Goal: Information Seeking & Learning: Learn about a topic

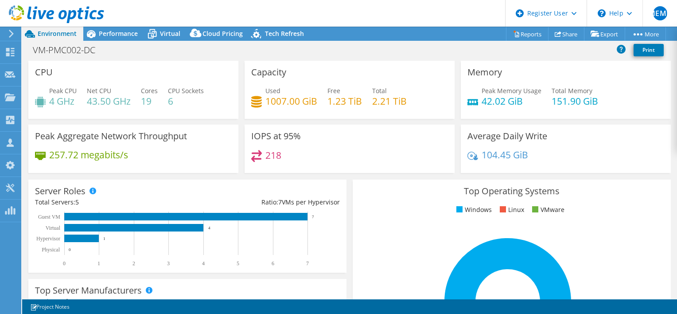
select select "USD"
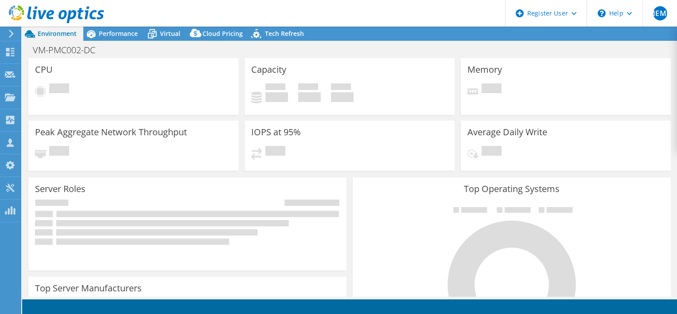
select select "USD"
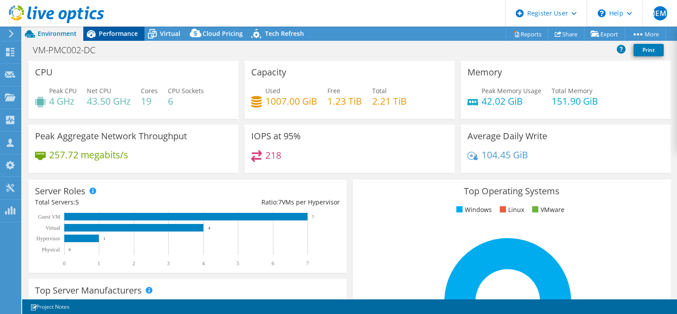
click at [112, 35] on span "Performance" at bounding box center [118, 33] width 39 height 8
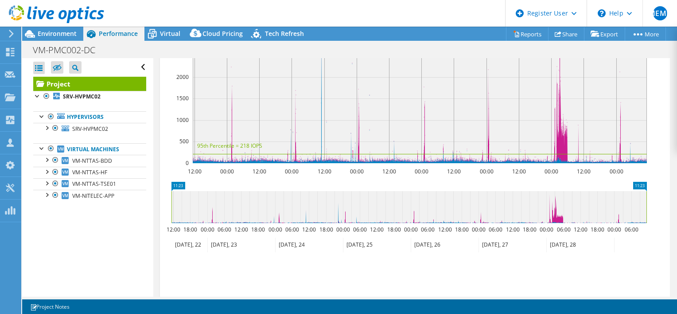
scroll to position [133, 0]
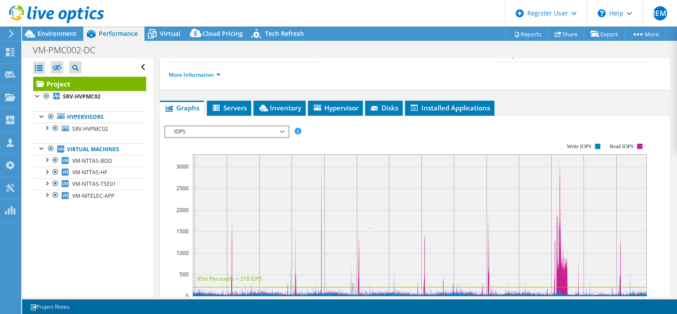
click at [237, 137] on span "IOPS" at bounding box center [227, 131] width 114 height 11
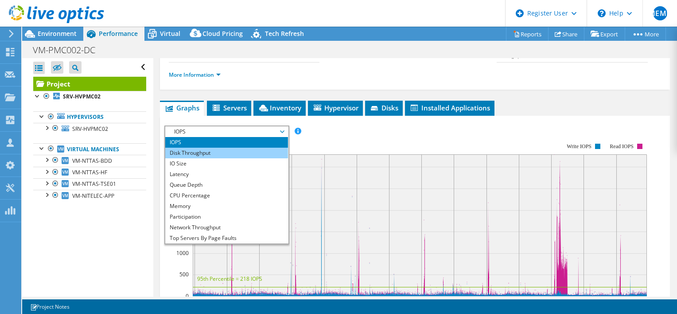
click at [222, 158] on li "Disk Throughput" at bounding box center [226, 153] width 123 height 11
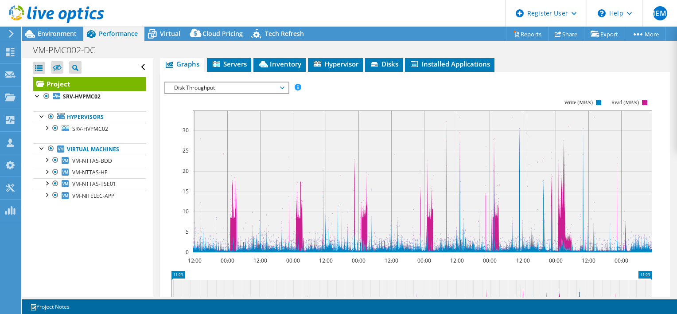
scroll to position [177, 0]
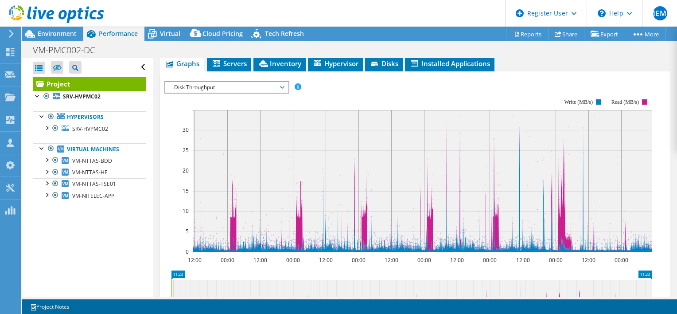
click at [236, 93] on span "Disk Throughput" at bounding box center [227, 87] width 114 height 11
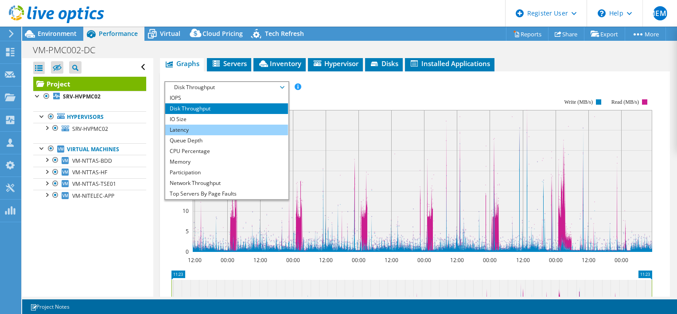
click at [220, 135] on li "Latency" at bounding box center [226, 129] width 123 height 11
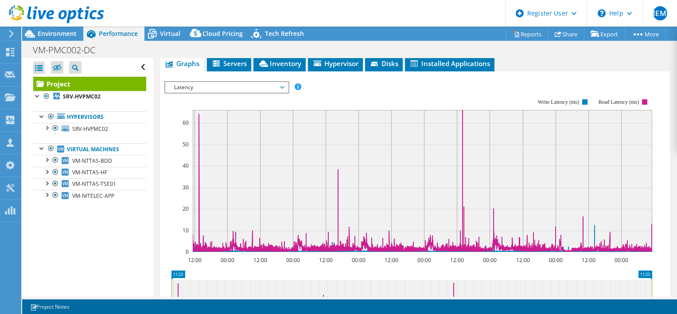
click at [266, 93] on span "Latency" at bounding box center [227, 87] width 114 height 11
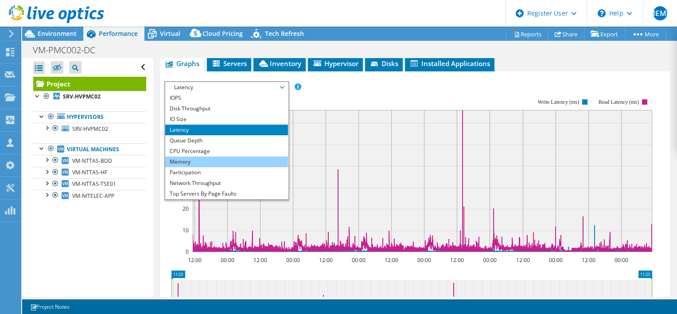
click at [221, 167] on li "Memory" at bounding box center [226, 161] width 123 height 11
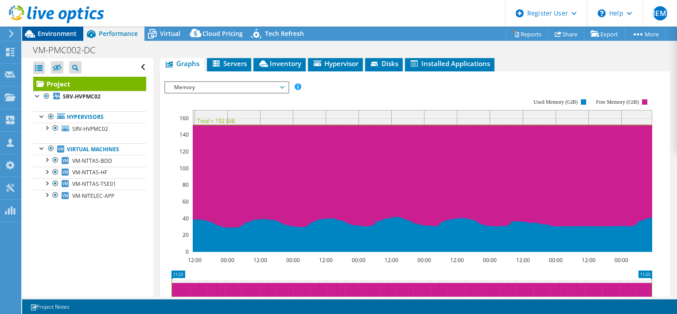
click at [50, 35] on span "Environment" at bounding box center [57, 33] width 39 height 8
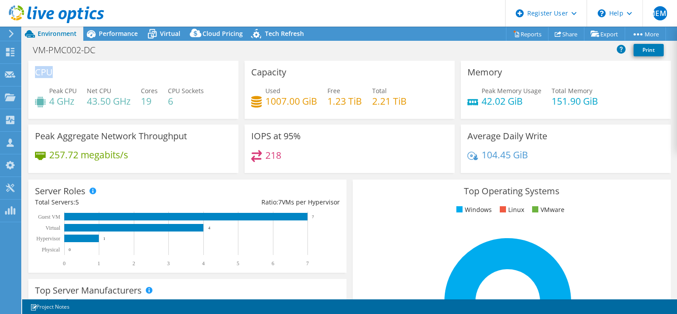
drag, startPoint x: 35, startPoint y: 73, endPoint x: 58, endPoint y: 73, distance: 23.0
click at [58, 73] on div "CPU Peak CPU 4 GHz Net CPU 43.50 GHz Cores 19 CPU Sockets 6" at bounding box center [133, 90] width 210 height 58
drag, startPoint x: 247, startPoint y: 73, endPoint x: 292, endPoint y: 73, distance: 45.2
click at [292, 73] on div "Capacity Used 1007.00 GiB Free 1.23 TiB Total 2.21 TiB" at bounding box center [350, 90] width 210 height 58
drag, startPoint x: 459, startPoint y: 73, endPoint x: 511, endPoint y: 73, distance: 51.8
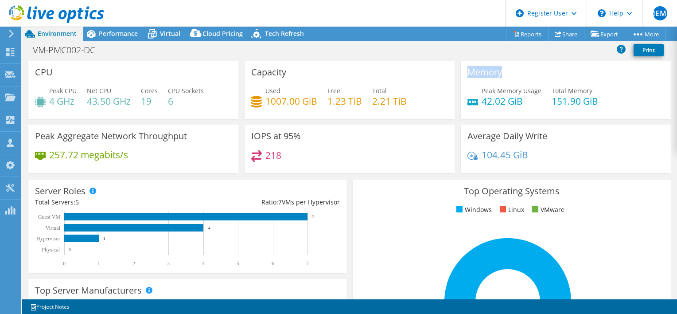
click at [511, 73] on div "Memory Peak Memory Usage 42.02 GiB Total Memory 151.90 GiB" at bounding box center [566, 90] width 210 height 58
drag, startPoint x: 469, startPoint y: 137, endPoint x: 549, endPoint y: 132, distance: 80.3
click at [549, 132] on div "Average Daily Write 104.45 GiB" at bounding box center [566, 148] width 210 height 48
drag, startPoint x: 246, startPoint y: 136, endPoint x: 316, endPoint y: 132, distance: 69.6
click at [316, 132] on div "IOPS at 95% 218" at bounding box center [350, 148] width 210 height 48
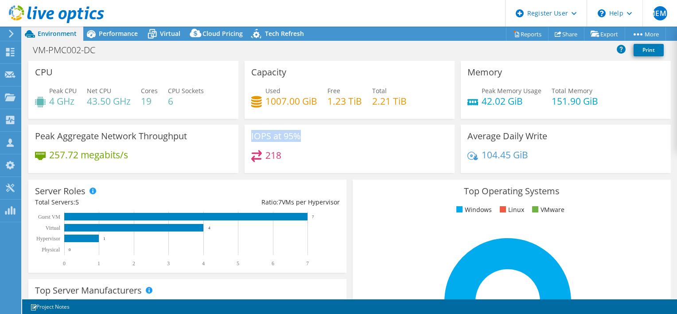
drag, startPoint x: 316, startPoint y: 132, endPoint x: 257, endPoint y: 135, distance: 59.0
click at [257, 135] on h3 "IOPS at 95%" at bounding box center [276, 136] width 50 height 10
click at [251, 135] on h3 "IOPS at 95%" at bounding box center [276, 136] width 50 height 10
drag, startPoint x: 270, startPoint y: 135, endPoint x: 246, endPoint y: 135, distance: 23.5
click at [246, 135] on div "IOPS at 95% 218" at bounding box center [350, 148] width 210 height 48
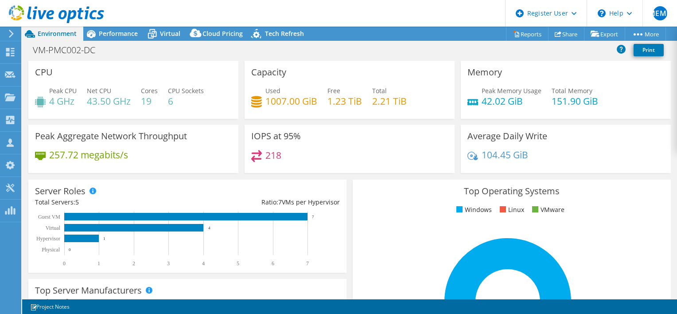
click at [246, 135] on div "IOPS at 95% 218" at bounding box center [350, 148] width 210 height 48
drag, startPoint x: 247, startPoint y: 136, endPoint x: 270, endPoint y: 135, distance: 23.1
click at [270, 135] on div "IOPS at 95% 218" at bounding box center [350, 148] width 210 height 48
click at [268, 136] on h3 "IOPS at 95%" at bounding box center [276, 136] width 50 height 10
drag, startPoint x: 250, startPoint y: 135, endPoint x: 267, endPoint y: 134, distance: 16.8
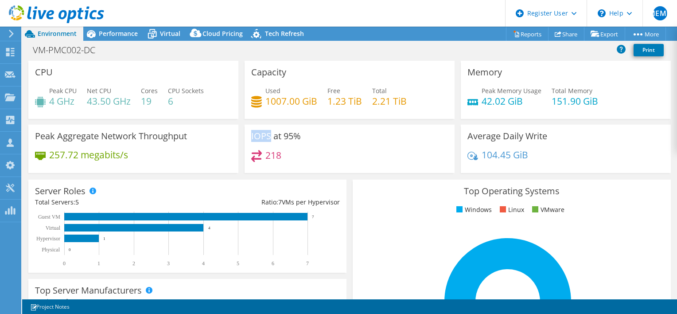
click at [267, 134] on h3 "IOPS at 95%" at bounding box center [276, 136] width 50 height 10
drag, startPoint x: 268, startPoint y: 134, endPoint x: 241, endPoint y: 133, distance: 26.6
click at [241, 133] on div "IOPS at 95% 218" at bounding box center [349, 148] width 216 height 48
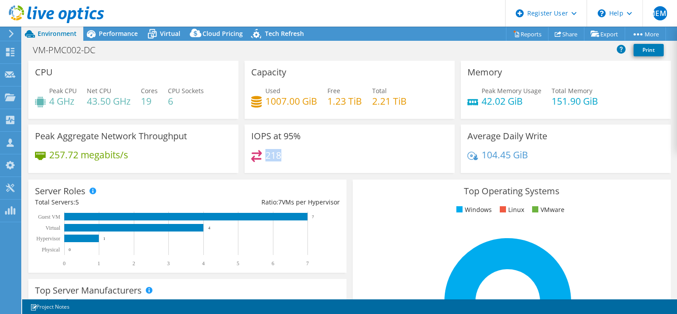
drag, startPoint x: 241, startPoint y: 133, endPoint x: 266, endPoint y: 154, distance: 32.4
click at [266, 154] on div "218" at bounding box center [349, 159] width 197 height 19
drag, startPoint x: 266, startPoint y: 154, endPoint x: 278, endPoint y: 154, distance: 12.4
click at [278, 154] on h4 "218" at bounding box center [273, 155] width 16 height 10
click at [282, 154] on div "218" at bounding box center [349, 159] width 197 height 19
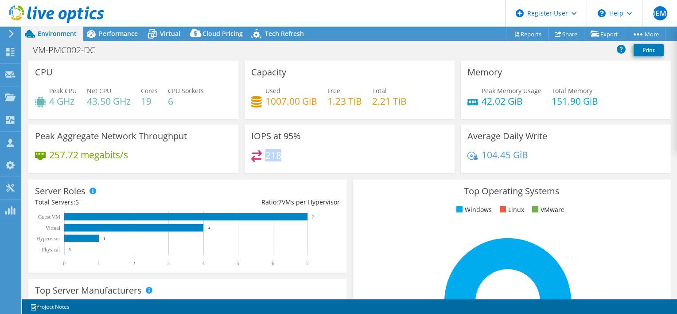
drag, startPoint x: 280, startPoint y: 154, endPoint x: 263, endPoint y: 153, distance: 16.8
click at [263, 153] on div "218" at bounding box center [349, 159] width 197 height 19
drag, startPoint x: 51, startPoint y: 155, endPoint x: 140, endPoint y: 154, distance: 89.1
click at [140, 154] on div "257.72 megabits/s" at bounding box center [133, 159] width 197 height 19
drag, startPoint x: 140, startPoint y: 154, endPoint x: 92, endPoint y: 74, distance: 92.6
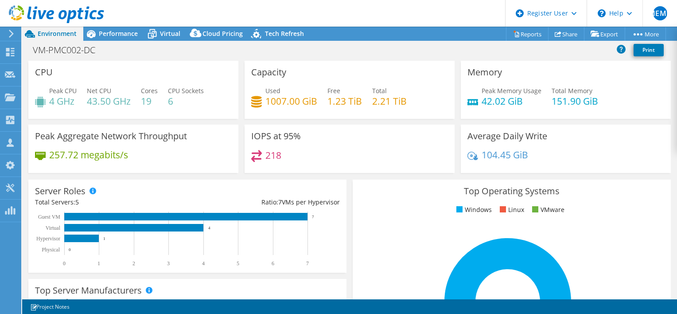
click at [92, 74] on div "CPU Peak CPU 4 GHz Net CPU 43.50 GHz Cores 19 CPU Sockets 6" at bounding box center [133, 90] width 210 height 58
drag, startPoint x: 49, startPoint y: 101, endPoint x: 79, endPoint y: 98, distance: 29.8
click at [79, 98] on div "Peak CPU 4 GHz Net CPU 43.50 GHz Cores 19 CPU Sockets 6" at bounding box center [133, 100] width 197 height 29
drag, startPoint x: 79, startPoint y: 98, endPoint x: 181, endPoint y: 99, distance: 102.3
click at [181, 99] on h4 "6" at bounding box center [186, 101] width 36 height 10
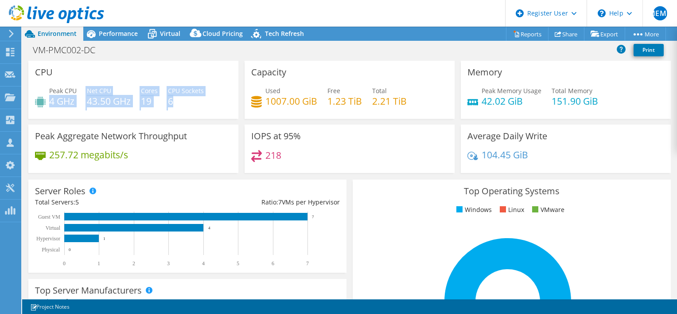
drag, startPoint x: 50, startPoint y: 98, endPoint x: 183, endPoint y: 99, distance: 133.4
click at [183, 99] on div "Peak CPU 4 GHz Net CPU 43.50 GHz Cores 19 CPU Sockets 6" at bounding box center [133, 100] width 197 height 29
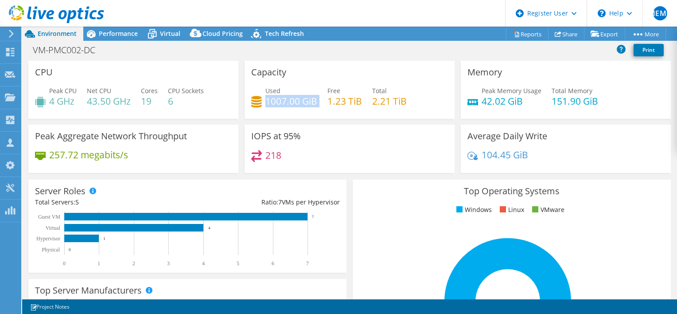
drag, startPoint x: 183, startPoint y: 99, endPoint x: 317, endPoint y: 101, distance: 134.3
click at [317, 101] on div "Used 1007.00 GiB Free 1.23 TiB Total 2.21 TiB" at bounding box center [349, 100] width 197 height 29
drag, startPoint x: 317, startPoint y: 101, endPoint x: 322, endPoint y: 101, distance: 4.5
click at [322, 101] on div "Used 1007.00 GiB Free 1.23 TiB Total 2.21 TiB" at bounding box center [349, 100] width 197 height 29
click at [265, 98] on h4 "1007.00 GiB" at bounding box center [291, 101] width 52 height 10
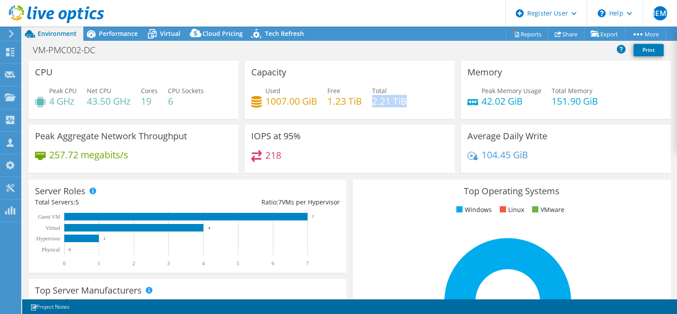
drag, startPoint x: 370, startPoint y: 101, endPoint x: 408, endPoint y: 101, distance: 37.2
click at [408, 101] on div "Used 1007.00 GiB Free 1.23 TiB Total 2.21 TiB" at bounding box center [349, 100] width 197 height 29
drag, startPoint x: 264, startPoint y: 99, endPoint x: 315, endPoint y: 100, distance: 51.4
click at [315, 100] on div "Used 1007.00 GiB Free 1.23 TiB Total 2.21 TiB" at bounding box center [349, 100] width 197 height 29
drag, startPoint x: 544, startPoint y: 101, endPoint x: 570, endPoint y: 102, distance: 25.7
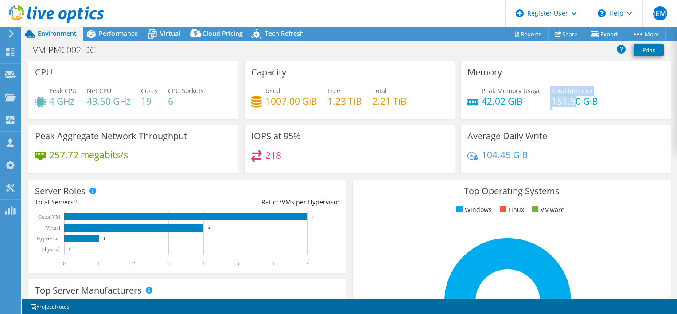
click at [570, 102] on div "Peak Memory Usage 42.02 GiB Total Memory 151.90 GiB" at bounding box center [565, 100] width 197 height 29
drag, startPoint x: 570, startPoint y: 102, endPoint x: 560, endPoint y: 104, distance: 9.9
click at [560, 104] on h4 "151.90 GiB" at bounding box center [575, 101] width 47 height 10
click at [552, 102] on h4 "151.90 GiB" at bounding box center [575, 101] width 47 height 10
drag, startPoint x: 546, startPoint y: 101, endPoint x: 591, endPoint y: 101, distance: 44.7
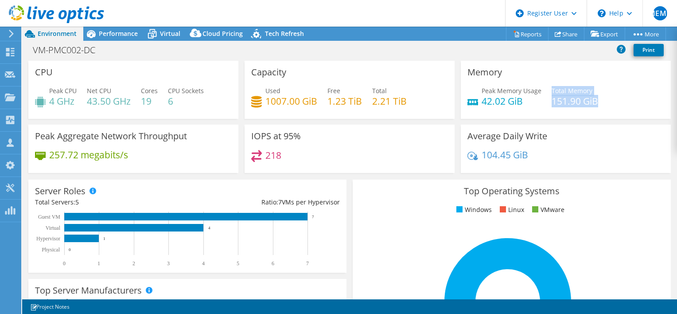
click at [591, 101] on div "Peak Memory Usage 42.02 GiB Total Memory 151.90 GiB" at bounding box center [565, 100] width 197 height 29
drag, startPoint x: 478, startPoint y: 101, endPoint x: 521, endPoint y: 101, distance: 43.4
click at [521, 101] on h4 "42.02 GiB" at bounding box center [512, 101] width 60 height 10
click at [462, 98] on div "Memory Peak Memory Usage 42.02 GiB Total Memory 151.90 GiB" at bounding box center [566, 90] width 210 height 58
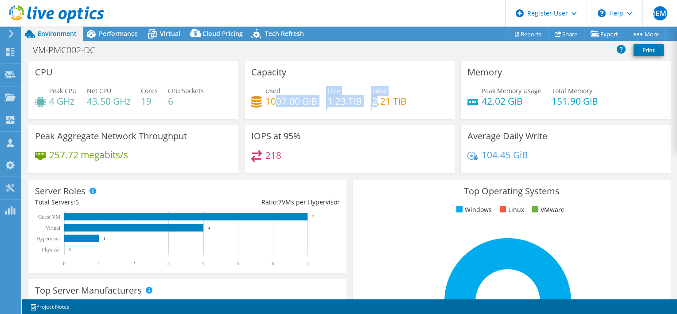
drag, startPoint x: 274, startPoint y: 103, endPoint x: 375, endPoint y: 103, distance: 101.5
click at [375, 103] on div "Used 1007.00 GiB Free 1.23 TiB Total 2.21 TiB" at bounding box center [349, 100] width 197 height 29
drag, startPoint x: 375, startPoint y: 103, endPoint x: 402, endPoint y: 103, distance: 27.0
click at [402, 103] on h4 "2.21 TiB" at bounding box center [389, 101] width 35 height 10
click at [386, 54] on div "VM-PMC002-DC Print" at bounding box center [349, 50] width 655 height 16
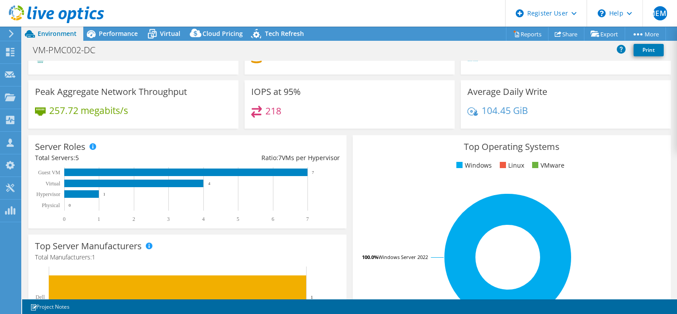
scroll to position [0, 0]
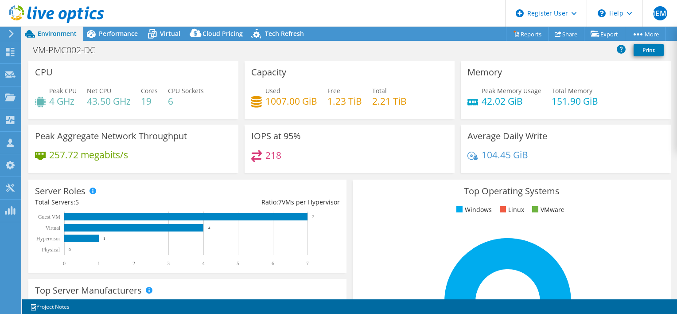
click at [352, 146] on div "IOPS at 95% 218" at bounding box center [350, 148] width 210 height 48
drag, startPoint x: 480, startPoint y: 101, endPoint x: 535, endPoint y: 100, distance: 55.4
click at [535, 100] on h4 "42.02 GiB" at bounding box center [512, 101] width 60 height 10
click at [533, 100] on h4 "42.02 GiB" at bounding box center [512, 101] width 60 height 10
click at [482, 102] on h4 "42.02 GiB" at bounding box center [512, 101] width 60 height 10
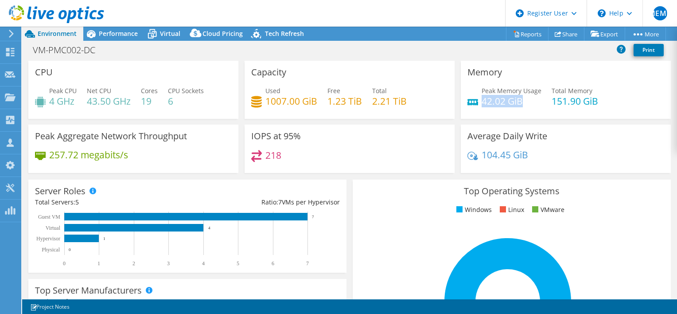
drag, startPoint x: 478, startPoint y: 102, endPoint x: 525, endPoint y: 102, distance: 46.5
click at [525, 102] on h4 "42.02 GiB" at bounding box center [512, 101] width 60 height 10
click at [490, 107] on div "Peak Memory Usage 42.02 GiB Total Memory 151.90 GiB" at bounding box center [565, 100] width 197 height 29
drag, startPoint x: 478, startPoint y: 101, endPoint x: 527, endPoint y: 100, distance: 48.7
click at [527, 100] on h4 "42.02 GiB" at bounding box center [512, 101] width 60 height 10
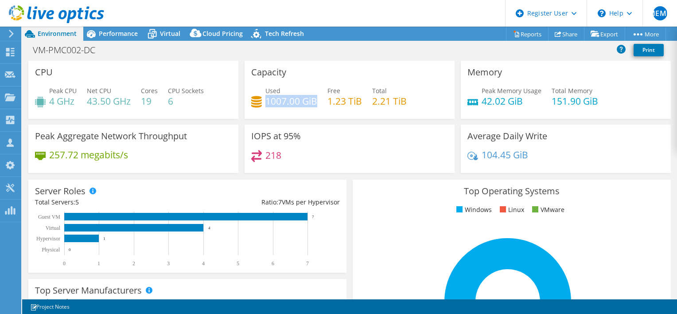
drag, startPoint x: 263, startPoint y: 101, endPoint x: 314, endPoint y: 101, distance: 50.9
click at [314, 101] on h4 "1007.00 GiB" at bounding box center [291, 101] width 52 height 10
drag, startPoint x: 314, startPoint y: 101, endPoint x: 262, endPoint y: 98, distance: 51.9
click at [262, 98] on div "Used 1007.00 GiB Free 1.23 TiB Total 2.21 TiB" at bounding box center [349, 100] width 197 height 29
click at [117, 37] on span "Performance" at bounding box center [118, 33] width 39 height 8
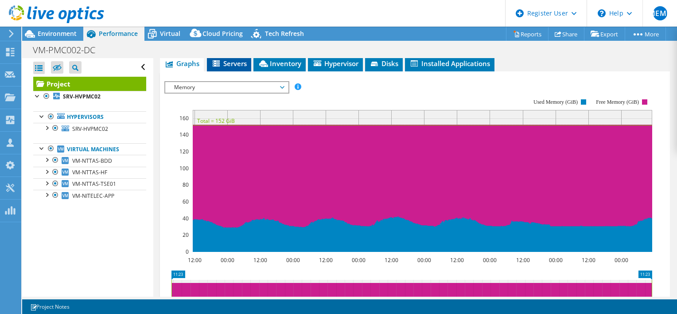
click at [230, 68] on span "Servers" at bounding box center [228, 63] width 35 height 9
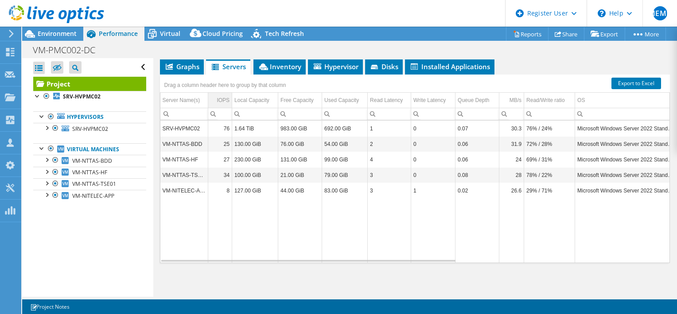
click at [222, 105] on div "IOPS" at bounding box center [223, 100] width 13 height 11
click at [222, 105] on div "IOPS" at bounding box center [224, 100] width 12 height 11
drag, startPoint x: 324, startPoint y: 134, endPoint x: 350, endPoint y: 134, distance: 26.1
click at [350, 134] on td "692.00 GiB" at bounding box center [345, 129] width 46 height 16
drag, startPoint x: 281, startPoint y: 134, endPoint x: 300, endPoint y: 134, distance: 19.5
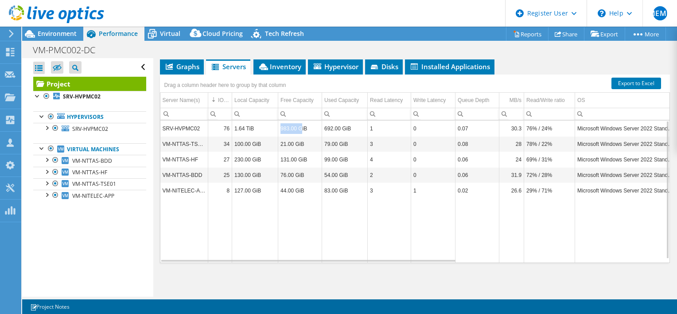
click at [300, 134] on td "983.00 GiB" at bounding box center [300, 129] width 44 height 16
drag, startPoint x: 300, startPoint y: 134, endPoint x: 233, endPoint y: 133, distance: 66.9
click at [233, 133] on td "1.64 TiB" at bounding box center [255, 129] width 46 height 16
drag, startPoint x: 354, startPoint y: 132, endPoint x: 323, endPoint y: 131, distance: 31.9
click at [323, 131] on td "692.00 GiB" at bounding box center [345, 129] width 46 height 16
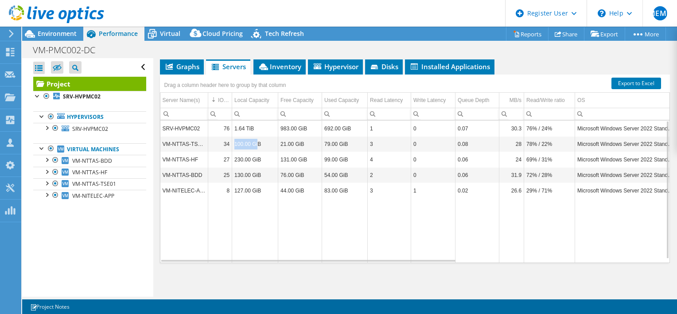
drag, startPoint x: 234, startPoint y: 147, endPoint x: 256, endPoint y: 147, distance: 21.7
click at [256, 147] on td "100.00 GiB" at bounding box center [255, 144] width 46 height 16
drag, startPoint x: 256, startPoint y: 147, endPoint x: 349, endPoint y: 150, distance: 93.5
click at [349, 150] on td "79.00 GiB" at bounding box center [345, 144] width 46 height 16
drag, startPoint x: 234, startPoint y: 163, endPoint x: 260, endPoint y: 163, distance: 26.6
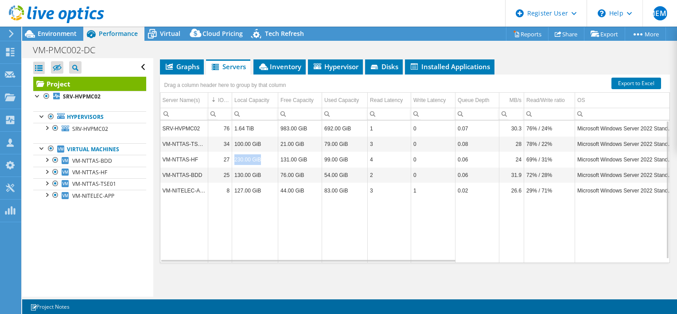
click at [260, 163] on td "230.00 GiB" at bounding box center [255, 160] width 46 height 16
drag, startPoint x: 260, startPoint y: 163, endPoint x: 253, endPoint y: 167, distance: 7.9
click at [253, 167] on td "230.00 GiB" at bounding box center [255, 160] width 46 height 16
click at [246, 167] on td "230.00 GiB" at bounding box center [255, 160] width 46 height 16
drag, startPoint x: 163, startPoint y: 148, endPoint x: 207, endPoint y: 148, distance: 44.3
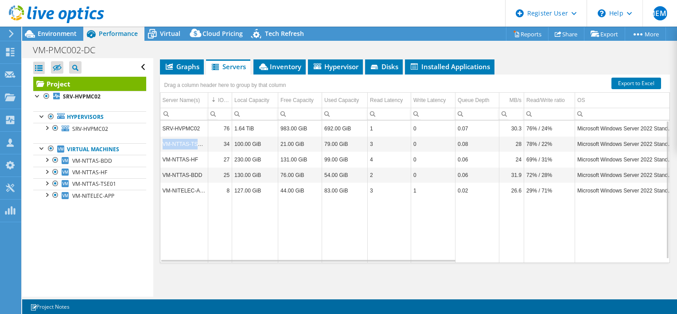
click at [207, 148] on td "VM-NTTAS-TSE01" at bounding box center [184, 144] width 48 height 16
drag, startPoint x: 207, startPoint y: 148, endPoint x: 262, endPoint y: 149, distance: 54.9
click at [262, 149] on td "100.00 GiB" at bounding box center [255, 144] width 46 height 16
drag, startPoint x: 262, startPoint y: 149, endPoint x: 350, endPoint y: 149, distance: 87.7
click at [350, 149] on td "79.00 GiB" at bounding box center [345, 144] width 46 height 16
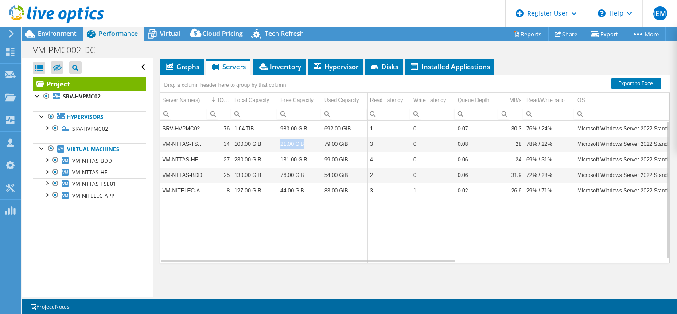
drag, startPoint x: 350, startPoint y: 149, endPoint x: 276, endPoint y: 150, distance: 73.1
click at [276, 150] on tr "VM-NTTAS-TSE01 34 100.00 GiB 21.00 GiB 79.00 GiB 3 0 0.08 28 78% / 22% Microsof…" at bounding box center [587, 144] width 855 height 16
click at [178, 149] on td "VM-NTTAS-TSE01" at bounding box center [184, 144] width 48 height 16
drag, startPoint x: 283, startPoint y: 149, endPoint x: 303, endPoint y: 149, distance: 20.4
click at [303, 149] on td "21.00 GiB" at bounding box center [300, 144] width 44 height 16
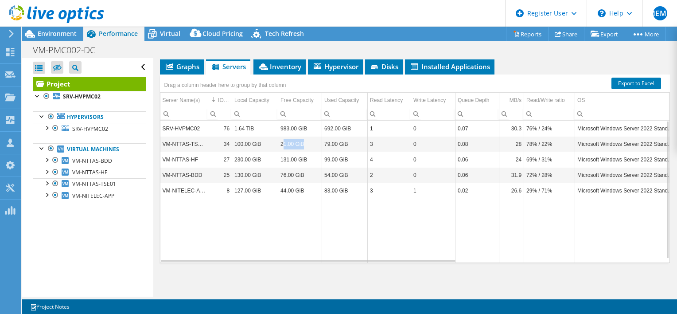
drag, startPoint x: 303, startPoint y: 149, endPoint x: 283, endPoint y: 151, distance: 20.5
click at [283, 151] on td "21.00 GiB" at bounding box center [300, 144] width 44 height 16
drag, startPoint x: 280, startPoint y: 133, endPoint x: 312, endPoint y: 134, distance: 31.9
click at [312, 134] on td "983.00 GiB" at bounding box center [300, 129] width 44 height 16
drag, startPoint x: 312, startPoint y: 134, endPoint x: 311, endPoint y: 163, distance: 29.7
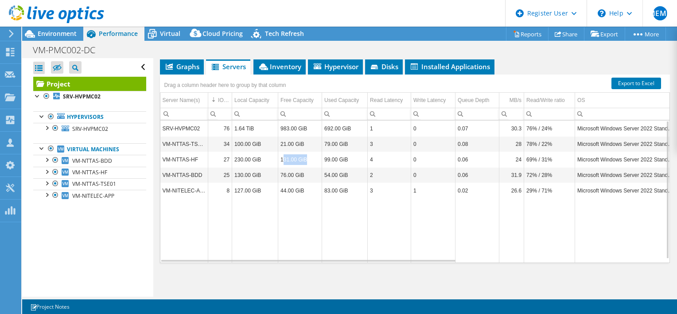
click at [311, 163] on td "131.00 GiB" at bounding box center [300, 160] width 44 height 16
drag, startPoint x: 311, startPoint y: 163, endPoint x: 305, endPoint y: 180, distance: 17.4
click at [305, 180] on td "76.00 GiB" at bounding box center [300, 175] width 44 height 16
drag, startPoint x: 305, startPoint y: 180, endPoint x: 351, endPoint y: 179, distance: 46.5
click at [351, 179] on td "54.00 GiB" at bounding box center [345, 175] width 46 height 16
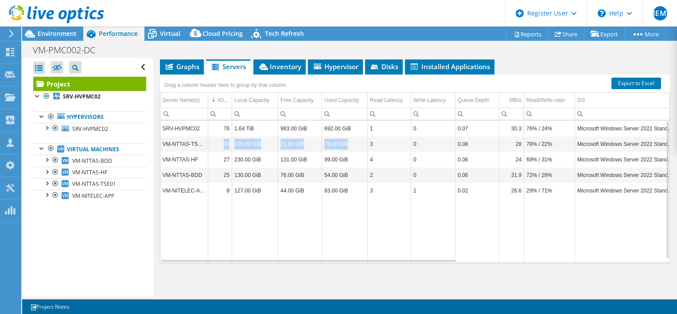
drag, startPoint x: 350, startPoint y: 149, endPoint x: 203, endPoint y: 151, distance: 146.7
click at [203, 151] on tr "VM-NTTAS-TSE01 34 100.00 GiB 21.00 GiB 79.00 GiB 3 0 0.08 28 78% / 22% Microsof…" at bounding box center [587, 144] width 855 height 16
drag, startPoint x: 203, startPoint y: 151, endPoint x: 186, endPoint y: 151, distance: 16.8
click at [186, 151] on td "VM-NTTAS-TSE01" at bounding box center [184, 144] width 48 height 16
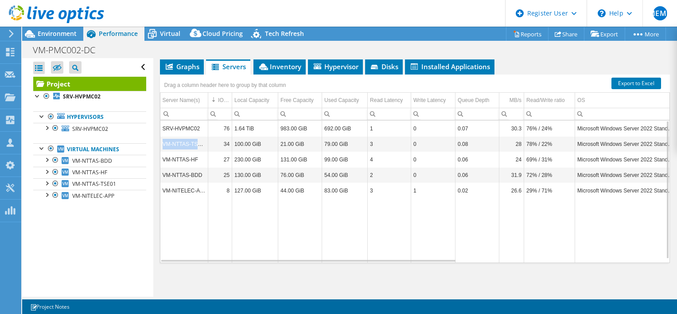
click at [186, 151] on td "VM-NTTAS-TSE01" at bounding box center [184, 144] width 48 height 16
drag, startPoint x: 527, startPoint y: 149, endPoint x: 535, endPoint y: 149, distance: 8.4
click at [535, 149] on td "78% / 22%" at bounding box center [549, 144] width 51 height 16
click at [539, 149] on td "78% / 22%" at bounding box center [549, 144] width 51 height 16
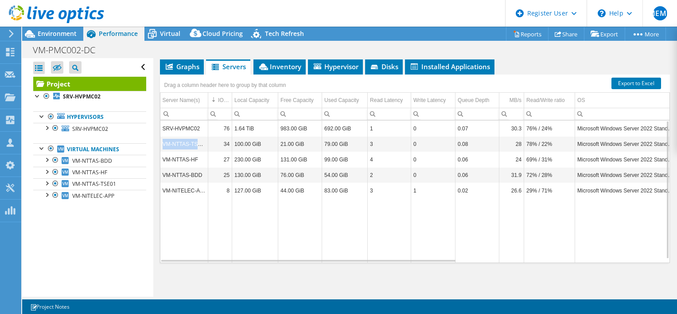
drag, startPoint x: 163, startPoint y: 149, endPoint x: 207, endPoint y: 146, distance: 44.8
click at [207, 146] on tr "VM-NTTAS-TSE01 34 100.00 GiB 21.00 GiB 79.00 GiB 3 0 0.08 28 78% / 22% Microsof…" at bounding box center [587, 144] width 855 height 16
click at [65, 34] on span "Environment" at bounding box center [57, 33] width 39 height 8
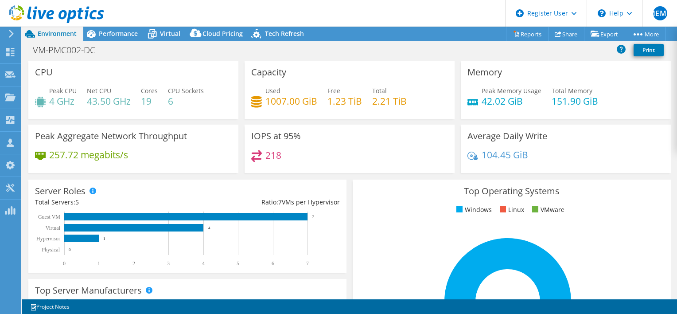
click at [65, 34] on span "Environment" at bounding box center [57, 33] width 39 height 8
click at [394, 70] on div "Capacity Used 1007.00 GiB Free 1.23 TiB Total 2.21 TiB" at bounding box center [350, 90] width 210 height 58
drag, startPoint x: 324, startPoint y: 101, endPoint x: 368, endPoint y: 99, distance: 43.9
click at [368, 99] on div "Used 1007.00 GiB Free 1.23 TiB Total 2.21 TiB" at bounding box center [349, 100] width 197 height 29
click at [119, 31] on span "Performance" at bounding box center [118, 33] width 39 height 8
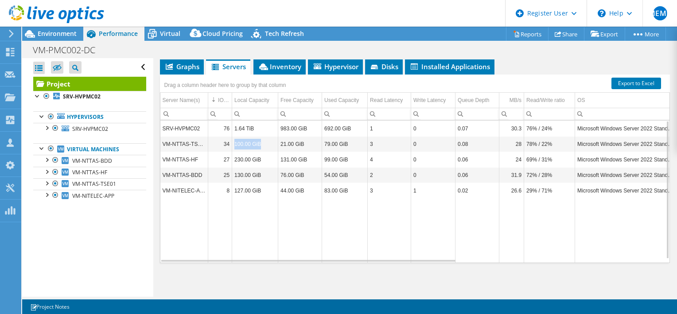
drag, startPoint x: 234, startPoint y: 147, endPoint x: 265, endPoint y: 147, distance: 31.0
click at [265, 147] on td "100.00 GiB" at bounding box center [255, 144] width 46 height 16
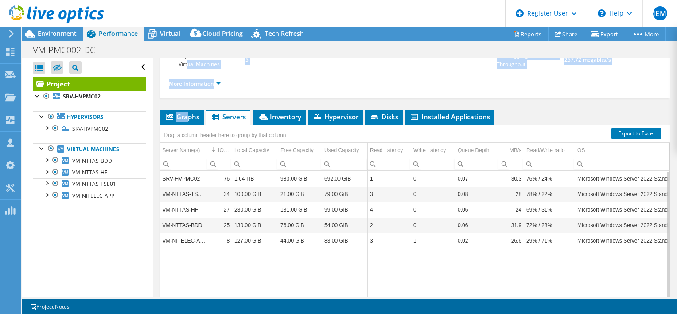
drag, startPoint x: 265, startPoint y: 147, endPoint x: 239, endPoint y: 58, distance: 93.1
click at [239, 58] on div "Project Details Prepared for: CEDRIC GNAMBA, cedric.gnamba@jivago.fr Account JI…" at bounding box center [414, 140] width 523 height 412
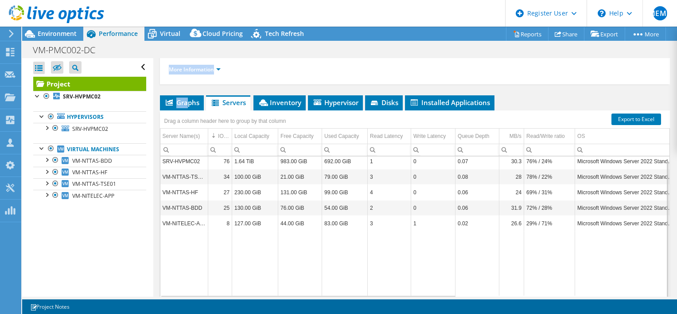
scroll to position [183, 0]
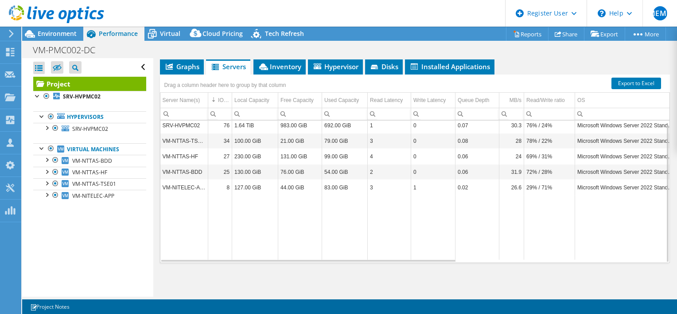
click at [241, 202] on td "Data grid" at bounding box center [255, 227] width 46 height 65
drag, startPoint x: 233, startPoint y: 184, endPoint x: 273, endPoint y: 183, distance: 40.3
click at [273, 183] on td "127.00 GiB" at bounding box center [255, 187] width 46 height 16
drag, startPoint x: 273, startPoint y: 183, endPoint x: 343, endPoint y: 185, distance: 70.5
click at [343, 185] on td "83.00 GiB" at bounding box center [345, 187] width 46 height 16
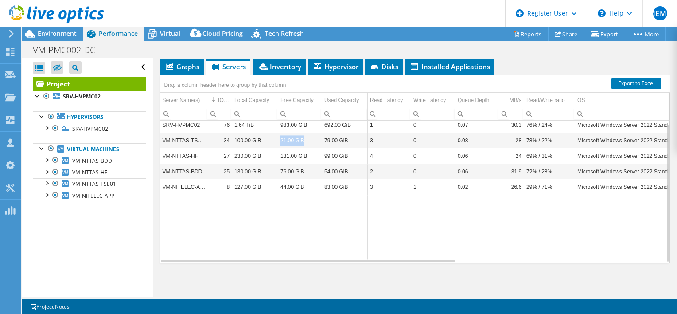
drag, startPoint x: 280, startPoint y: 140, endPoint x: 307, endPoint y: 139, distance: 26.6
click at [307, 139] on td "21.00 GiB" at bounding box center [300, 141] width 44 height 16
drag, startPoint x: 307, startPoint y: 139, endPoint x: 355, endPoint y: 186, distance: 67.7
click at [355, 186] on td "83.00 GiB" at bounding box center [345, 187] width 46 height 16
drag, startPoint x: 280, startPoint y: 186, endPoint x: 305, endPoint y: 186, distance: 25.3
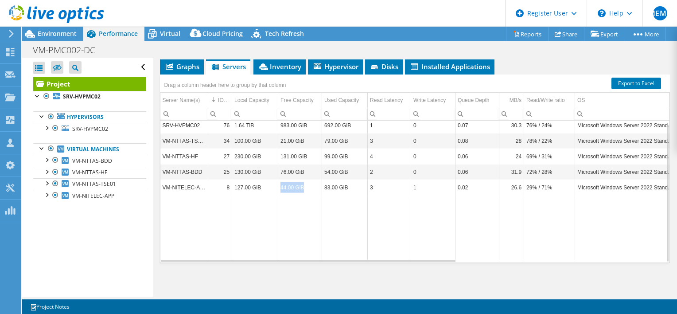
click at [305, 186] on td "44.00 GiB" at bounding box center [300, 187] width 44 height 16
drag, startPoint x: 202, startPoint y: 188, endPoint x: 163, endPoint y: 187, distance: 39.4
click at [163, 187] on td "VM-NITELEC-APP" at bounding box center [184, 187] width 48 height 16
drag, startPoint x: 163, startPoint y: 187, endPoint x: 160, endPoint y: 140, distance: 47.5
click at [160, 140] on td "VM-NTTAS-TSE01" at bounding box center [184, 141] width 48 height 16
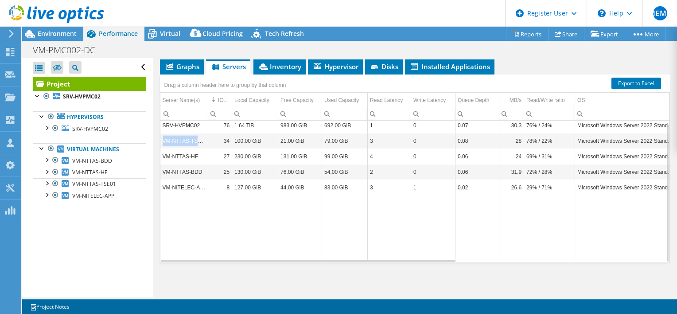
drag, startPoint x: 162, startPoint y: 140, endPoint x: 206, endPoint y: 140, distance: 44.3
click at [206, 140] on td "VM-NTTAS-TSE01" at bounding box center [184, 141] width 48 height 16
drag, startPoint x: 206, startPoint y: 140, endPoint x: 203, endPoint y: 184, distance: 44.8
click at [203, 184] on td "VM-NITELEC-APP" at bounding box center [184, 187] width 48 height 16
drag, startPoint x: 203, startPoint y: 184, endPoint x: 204, endPoint y: 135, distance: 49.6
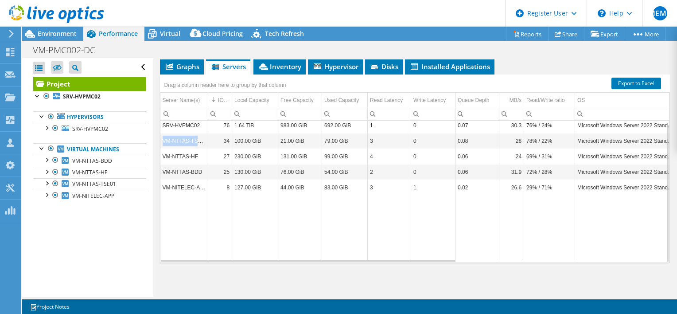
click at [204, 135] on td "VM-NTTAS-TSE01" at bounding box center [184, 141] width 48 height 16
drag, startPoint x: 204, startPoint y: 135, endPoint x: 206, endPoint y: 183, distance: 47.9
click at [206, 183] on td "VM-NITELEC-APP" at bounding box center [184, 187] width 48 height 16
click at [280, 68] on span "Inventory" at bounding box center [279, 66] width 43 height 9
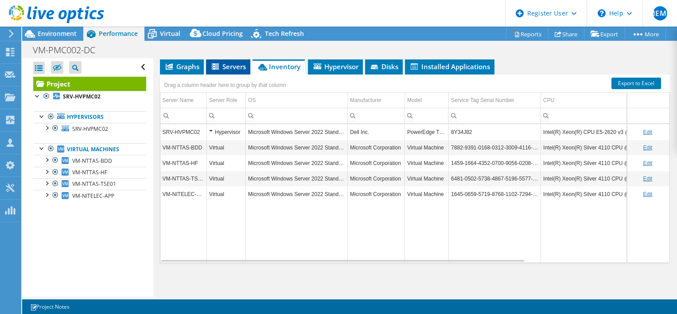
click at [234, 68] on span "Servers" at bounding box center [227, 66] width 35 height 9
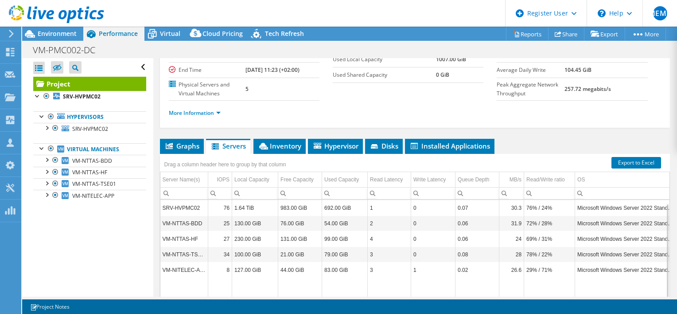
scroll to position [139, 0]
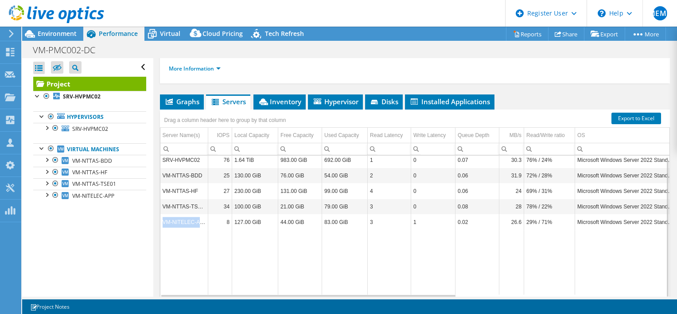
drag, startPoint x: 204, startPoint y: 230, endPoint x: 163, endPoint y: 231, distance: 40.8
click at [163, 230] on td "VM-NITELEC-APP" at bounding box center [184, 222] width 48 height 16
drag, startPoint x: 163, startPoint y: 231, endPoint x: 202, endPoint y: 233, distance: 38.6
click at [202, 230] on td "VM-NITELEC-APP" at bounding box center [184, 222] width 48 height 16
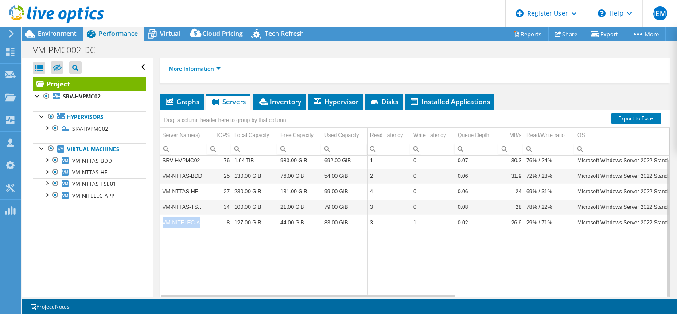
drag, startPoint x: 202, startPoint y: 232, endPoint x: 162, endPoint y: 232, distance: 40.3
click at [162, 230] on td "VM-NITELEC-APP" at bounding box center [184, 222] width 48 height 16
drag, startPoint x: 550, startPoint y: 230, endPoint x: 525, endPoint y: 231, distance: 25.3
click at [525, 230] on td "29% / 71%" at bounding box center [549, 222] width 51 height 16
drag, startPoint x: 525, startPoint y: 231, endPoint x: 552, endPoint y: 231, distance: 27.5
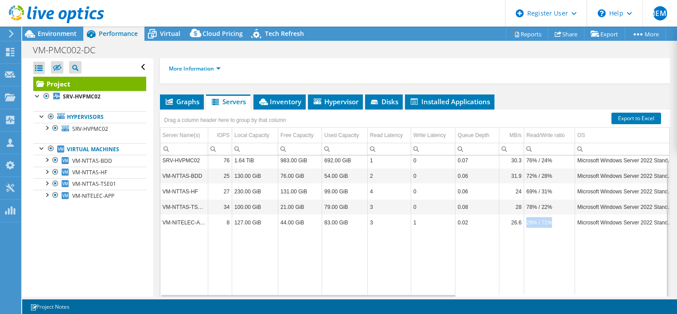
click at [552, 230] on td "29% / 71%" at bounding box center [549, 222] width 51 height 16
click at [288, 229] on td "44.00 GiB" at bounding box center [300, 222] width 44 height 16
drag, startPoint x: 234, startPoint y: 230, endPoint x: 262, endPoint y: 230, distance: 28.4
click at [262, 230] on td "127.00 GiB" at bounding box center [255, 222] width 46 height 16
drag, startPoint x: 262, startPoint y: 230, endPoint x: 271, endPoint y: 183, distance: 48.2
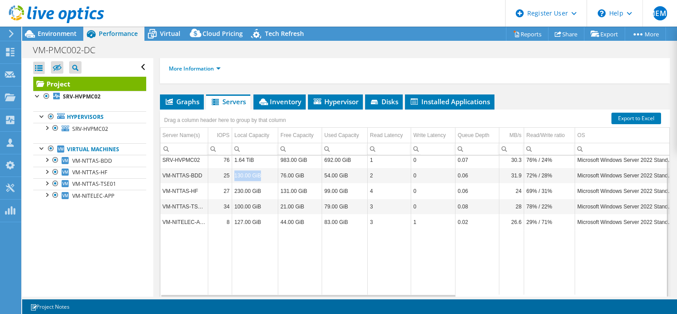
click at [271, 183] on td "130.00 GiB" at bounding box center [255, 176] width 46 height 16
drag, startPoint x: 162, startPoint y: 184, endPoint x: 209, endPoint y: 184, distance: 47.4
click at [209, 183] on tr "VM-NTTAS-BDD 25 130.00 GiB 76.00 GiB 54.00 GiB 2 0 0.06 31.9 72% / 28% Microsof…" at bounding box center [587, 176] width 855 height 16
drag, startPoint x: 209, startPoint y: 184, endPoint x: 204, endPoint y: 230, distance: 46.4
click at [204, 230] on td "VM-NITELEC-APP" at bounding box center [184, 222] width 48 height 16
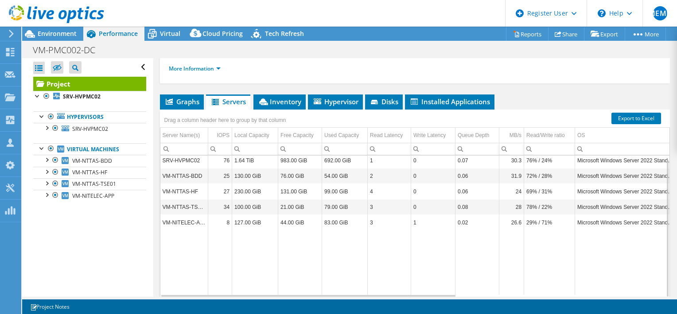
drag, startPoint x: 204, startPoint y: 230, endPoint x: 246, endPoint y: 186, distance: 61.4
click at [246, 183] on td "130.00 GiB" at bounding box center [255, 176] width 46 height 16
drag, startPoint x: 234, startPoint y: 184, endPoint x: 260, endPoint y: 185, distance: 26.2
click at [260, 183] on td "130.00 GiB" at bounding box center [255, 176] width 46 height 16
drag, startPoint x: 260, startPoint y: 185, endPoint x: 235, endPoint y: 186, distance: 25.3
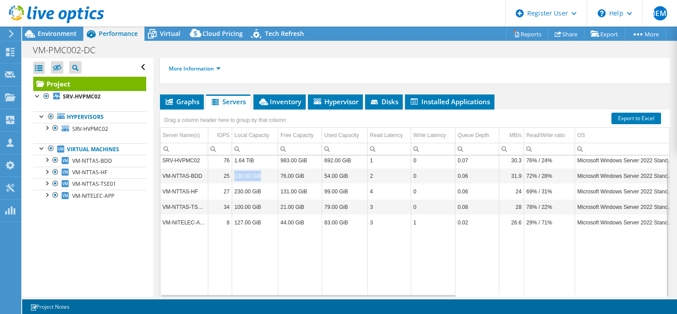
click at [235, 183] on td "130.00 GiB" at bounding box center [255, 176] width 46 height 16
click at [234, 183] on td "130.00 GiB" at bounding box center [255, 176] width 46 height 16
drag, startPoint x: 234, startPoint y: 231, endPoint x: 272, endPoint y: 230, distance: 37.7
click at [272, 230] on td "127.00 GiB" at bounding box center [255, 222] width 46 height 16
drag, startPoint x: 161, startPoint y: 182, endPoint x: 214, endPoint y: 182, distance: 52.7
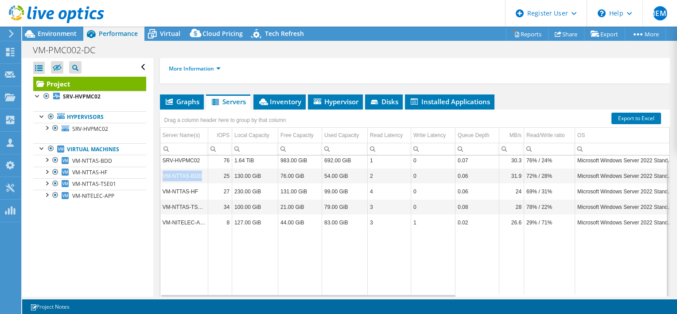
click at [214, 182] on tr "VM-NTTAS-BDD 25 130.00 GiB 76.00 GiB 54.00 GiB 2 0 0.06 31.9 72% / 28% Microsof…" at bounding box center [587, 176] width 855 height 16
click at [179, 183] on td "VM-NTTAS-BDD" at bounding box center [184, 176] width 48 height 16
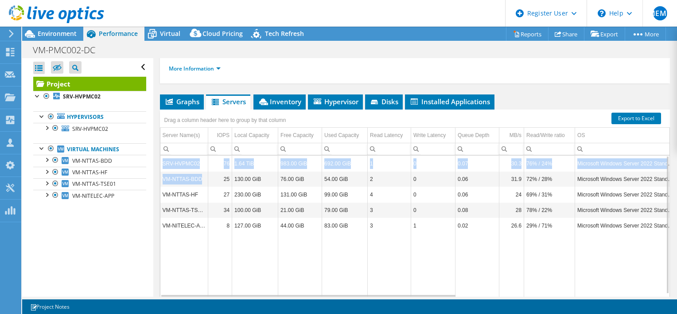
drag, startPoint x: 202, startPoint y: 188, endPoint x: 163, endPoint y: 188, distance: 39.0
click at [162, 187] on td "VM-NTTAS-BDD" at bounding box center [184, 179] width 48 height 16
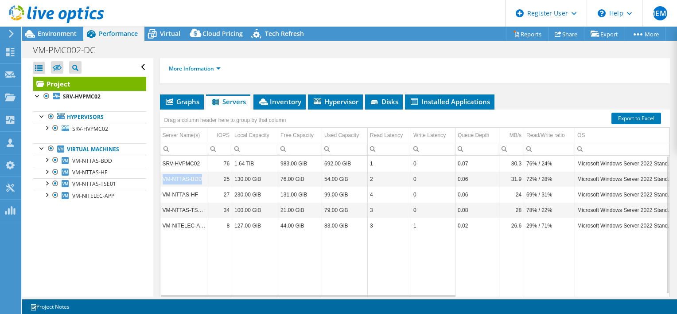
drag, startPoint x: 163, startPoint y: 188, endPoint x: 179, endPoint y: 187, distance: 16.8
click at [179, 187] on td "VM-NTTAS-BDD" at bounding box center [184, 179] width 48 height 16
click at [199, 187] on td "VM-NTTAS-BDD" at bounding box center [184, 179] width 48 height 16
click at [191, 186] on td "VM-NTTAS-BDD" at bounding box center [184, 179] width 48 height 16
drag, startPoint x: 193, startPoint y: 234, endPoint x: 205, endPoint y: 234, distance: 12.0
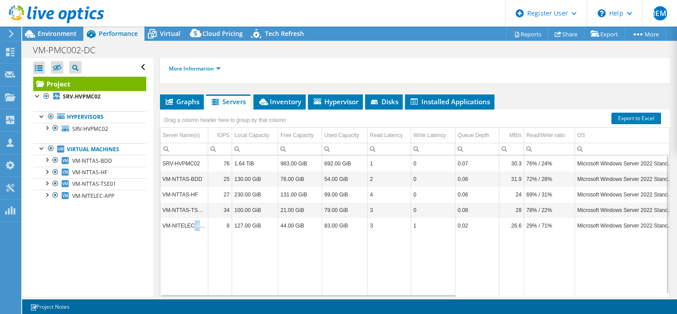
click at [205, 233] on td "VM-NITELEC-APP" at bounding box center [184, 226] width 48 height 16
click at [204, 233] on td "VM-NITELEC-APP" at bounding box center [184, 226] width 48 height 16
click at [203, 233] on td "VM-NITELEC-APP" at bounding box center [184, 226] width 48 height 16
click at [202, 233] on td "VM-NITELEC-APP" at bounding box center [184, 226] width 48 height 16
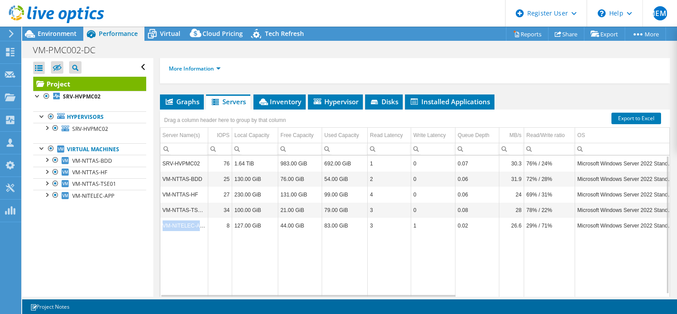
drag, startPoint x: 161, startPoint y: 233, endPoint x: 209, endPoint y: 236, distance: 47.5
click at [209, 233] on tr "VM-NITELEC-APP 8 127.00 GiB 44.00 GiB 83.00 GiB 3 1 0.02 26.6 29% / 71% Microso…" at bounding box center [587, 226] width 855 height 16
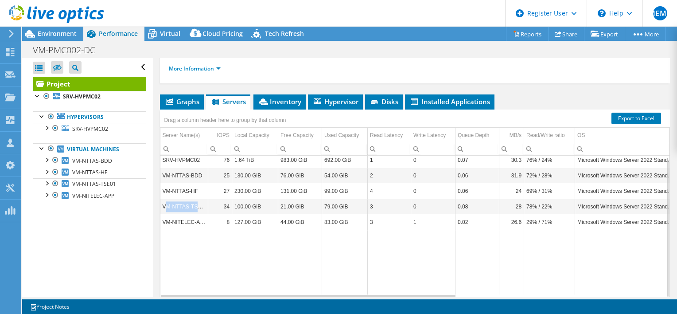
drag, startPoint x: 206, startPoint y: 214, endPoint x: 167, endPoint y: 213, distance: 39.0
click at [167, 213] on td "VM-NTTAS-TSE01" at bounding box center [184, 207] width 48 height 16
drag, startPoint x: 293, startPoint y: 216, endPoint x: 280, endPoint y: 216, distance: 12.8
click at [280, 214] on td "21.00 GiB" at bounding box center [300, 207] width 44 height 16
drag, startPoint x: 280, startPoint y: 216, endPoint x: 321, endPoint y: 216, distance: 40.8
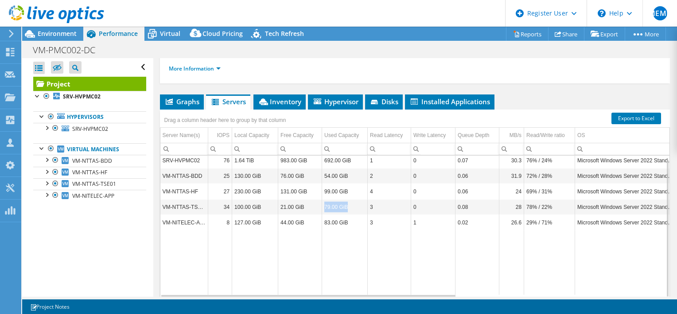
click at [321, 214] on tr "VM-NTTAS-TSE01 34 100.00 GiB 21.00 GiB 79.00 GiB 3 0 0.08 28 78% / 22% Microsof…" at bounding box center [587, 207] width 855 height 16
drag, startPoint x: 321, startPoint y: 216, endPoint x: 259, endPoint y: 216, distance: 61.6
click at [259, 214] on td "100.00 GiB" at bounding box center [255, 207] width 46 height 16
drag, startPoint x: 312, startPoint y: 216, endPoint x: 278, endPoint y: 216, distance: 33.7
click at [278, 214] on td "21.00 GiB" at bounding box center [300, 207] width 44 height 16
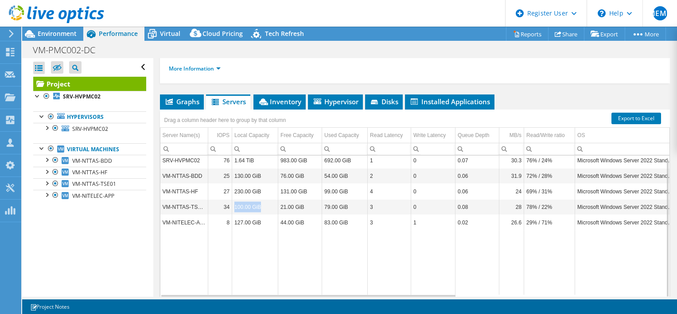
drag, startPoint x: 234, startPoint y: 214, endPoint x: 263, endPoint y: 215, distance: 28.8
click at [263, 214] on td "100.00 GiB" at bounding box center [255, 207] width 46 height 16
drag, startPoint x: 263, startPoint y: 215, endPoint x: 204, endPoint y: 213, distance: 58.5
click at [204, 213] on td "VM-NTTAS-TSE01" at bounding box center [184, 207] width 48 height 16
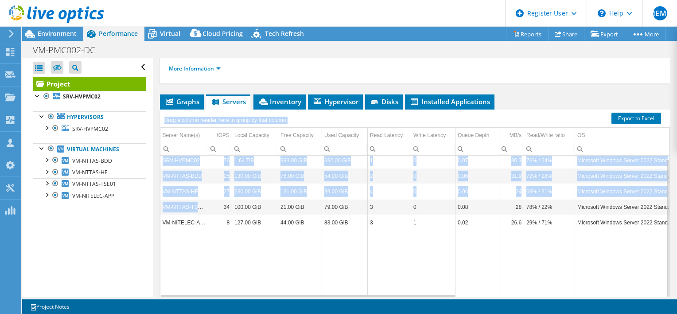
drag, startPoint x: 204, startPoint y: 213, endPoint x: 159, endPoint y: 215, distance: 44.8
click at [160, 215] on div "Drag a column header here to group by that column Server Name(s) IOPS Local Cap…" at bounding box center [415, 203] width 510 height 188
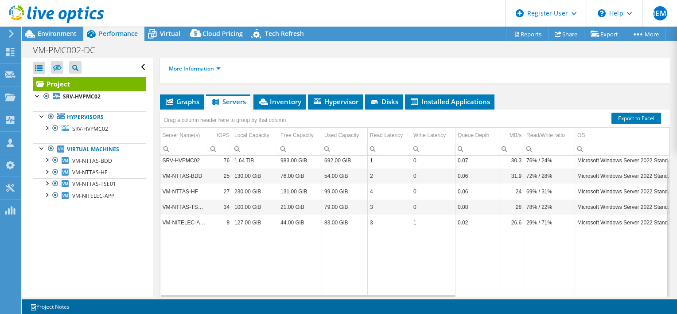
drag, startPoint x: 159, startPoint y: 215, endPoint x: 259, endPoint y: 216, distance: 99.7
click at [259, 214] on td "100.00 GiB" at bounding box center [255, 207] width 46 height 16
drag, startPoint x: 262, startPoint y: 216, endPoint x: 235, endPoint y: 217, distance: 26.6
click at [235, 214] on td "100.00 GiB" at bounding box center [255, 207] width 46 height 16
click at [56, 34] on span "Environment" at bounding box center [57, 33] width 39 height 8
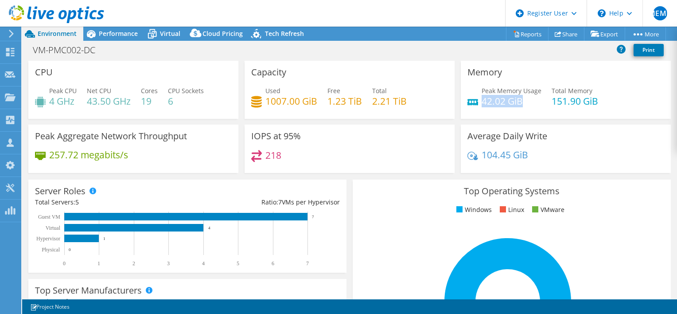
drag, startPoint x: 478, startPoint y: 102, endPoint x: 533, endPoint y: 100, distance: 54.6
click at [533, 100] on h4 "42.02 GiB" at bounding box center [512, 101] width 60 height 10
drag, startPoint x: 328, startPoint y: 99, endPoint x: 401, endPoint y: 98, distance: 73.1
click at [401, 98] on div "Used 1007.00 GiB Free 1.23 TiB Total 2.21 TiB" at bounding box center [349, 100] width 197 height 29
click at [116, 31] on span "Performance" at bounding box center [118, 33] width 39 height 8
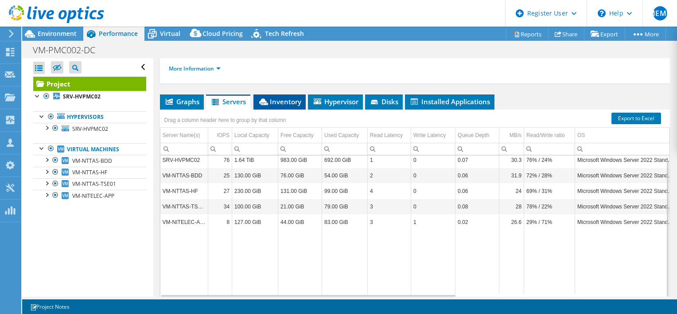
click at [278, 106] on span "Inventory" at bounding box center [279, 101] width 43 height 9
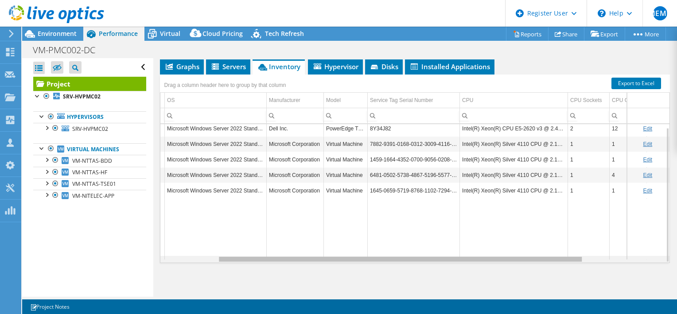
scroll to position [0, 0]
drag, startPoint x: 420, startPoint y: 259, endPoint x: 487, endPoint y: 258, distance: 67.3
click at [487, 258] on body "MEMB Dell User Mohamed El Mehdi Bakir Mohamed.Bakir@dell.com Dell My Profile Lo…" at bounding box center [338, 157] width 677 height 314
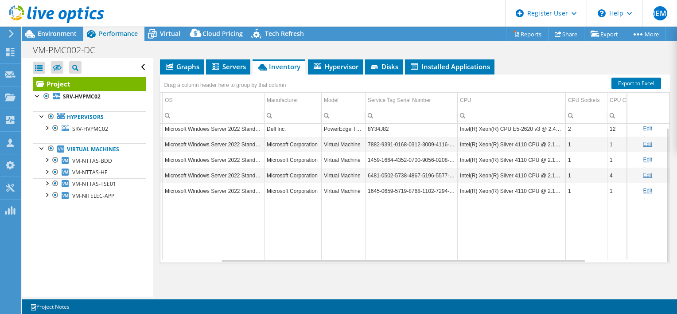
scroll to position [0, 83]
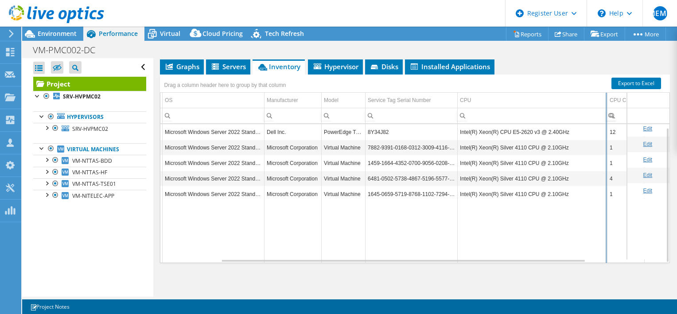
drag, startPoint x: 564, startPoint y: 99, endPoint x: 608, endPoint y: 100, distance: 43.4
click at [608, 100] on div "Drag a column header here to group by that column Server Name Server Role OS Ma…" at bounding box center [415, 168] width 510 height 188
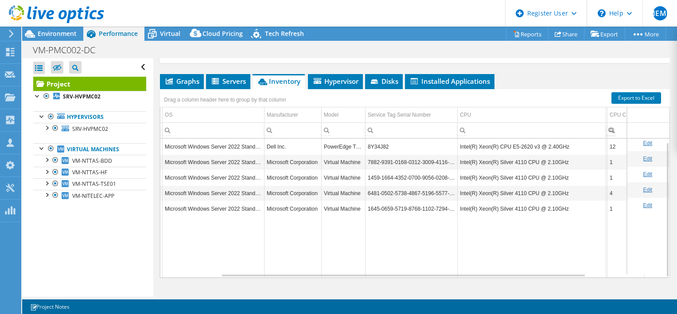
scroll to position [139, 0]
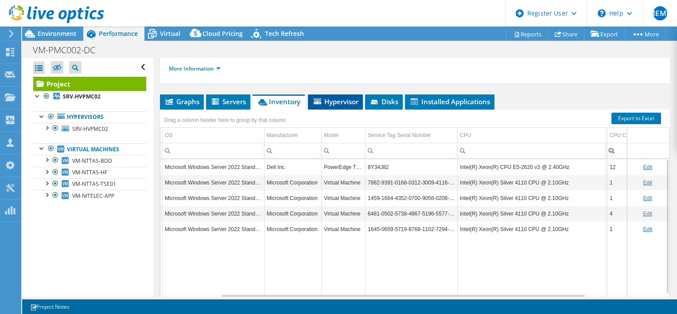
click at [338, 106] on span "Hypervisor" at bounding box center [335, 101] width 46 height 9
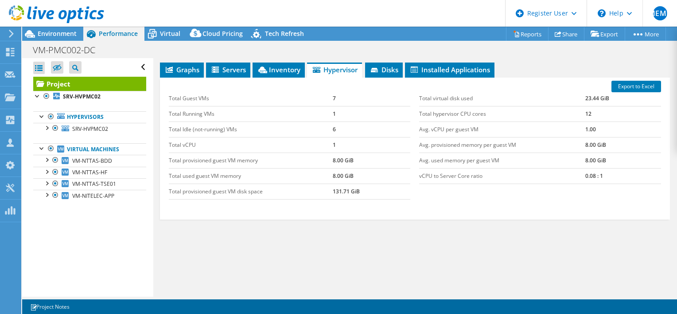
scroll to position [183, 0]
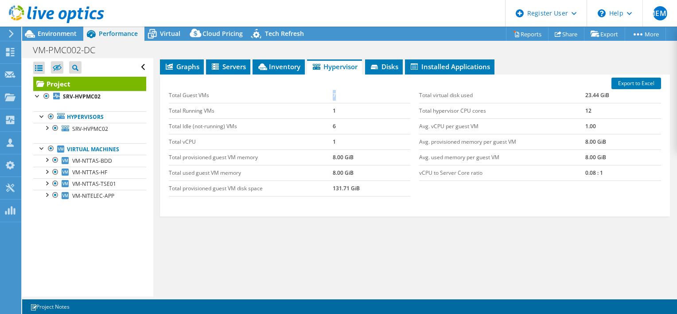
drag, startPoint x: 328, startPoint y: 97, endPoint x: 339, endPoint y: 97, distance: 11.5
click at [339, 97] on tr "Total Guest VMs 7" at bounding box center [290, 96] width 242 height 16
drag, startPoint x: 339, startPoint y: 97, endPoint x: 337, endPoint y: 124, distance: 26.7
click at [337, 124] on tr "Total Idle (not-running) VMs 6" at bounding box center [290, 126] width 242 height 16
drag, startPoint x: 577, startPoint y: 94, endPoint x: 605, endPoint y: 94, distance: 27.5
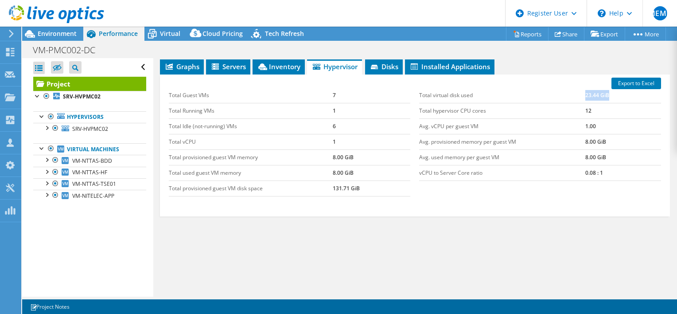
click at [605, 94] on tr "Total virtual disk used 23.44 GiB" at bounding box center [540, 96] width 242 height 16
drag, startPoint x: 323, startPoint y: 189, endPoint x: 393, endPoint y: 186, distance: 69.6
click at [393, 186] on tr "Total provisioned guest VM disk space 131.71 GiB" at bounding box center [290, 188] width 242 height 16
drag, startPoint x: 393, startPoint y: 186, endPoint x: 389, endPoint y: 66, distance: 119.7
click at [389, 66] on span "Disks" at bounding box center [383, 66] width 29 height 9
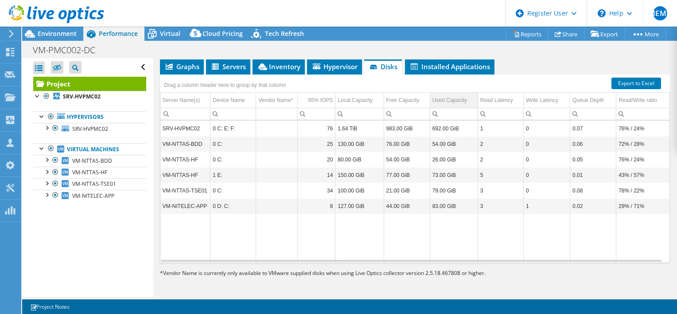
click at [455, 99] on div "Used Capacity" at bounding box center [449, 100] width 35 height 11
drag, startPoint x: 203, startPoint y: 159, endPoint x: 162, endPoint y: 159, distance: 41.2
click at [162, 159] on td "VM-NTTAS-TSE01" at bounding box center [185, 160] width 50 height 16
click at [203, 157] on td "VM-NTTAS-TSE01" at bounding box center [185, 160] width 50 height 16
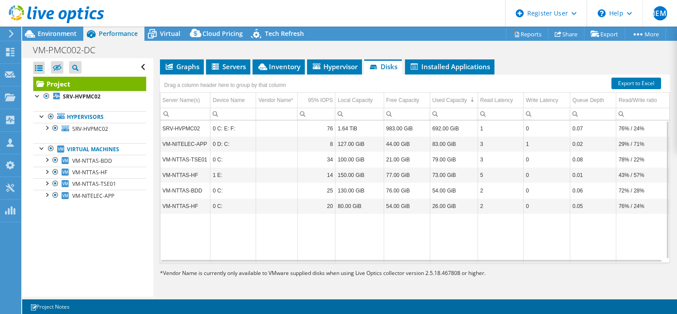
click at [202, 158] on td "VM-NTTAS-TSE01" at bounding box center [185, 160] width 50 height 16
drag, startPoint x: 207, startPoint y: 158, endPoint x: 163, endPoint y: 157, distance: 44.3
click at [163, 157] on td "VM-NTTAS-TSE01" at bounding box center [185, 160] width 50 height 16
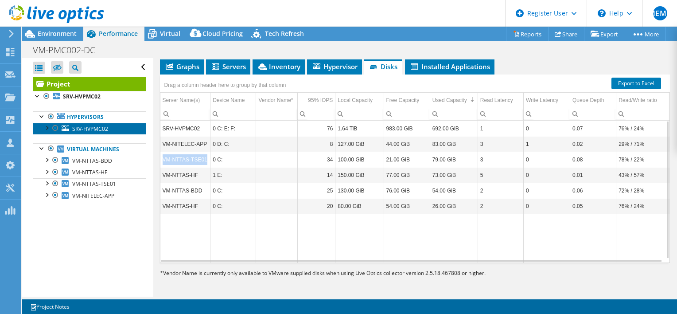
click at [80, 126] on span "SRV-HVPMC02" at bounding box center [90, 129] width 36 height 8
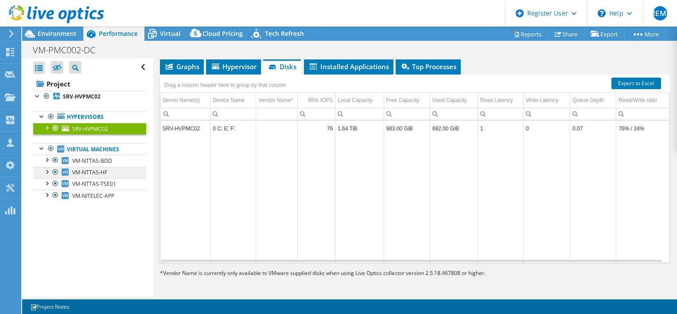
scroll to position [148, 0]
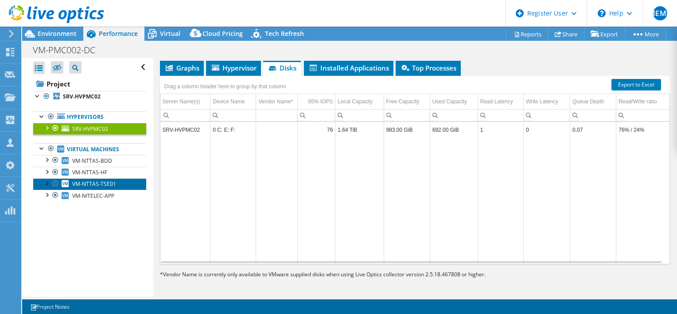
click at [89, 181] on span "VM-NTTAS-TSE01" at bounding box center [94, 184] width 44 height 8
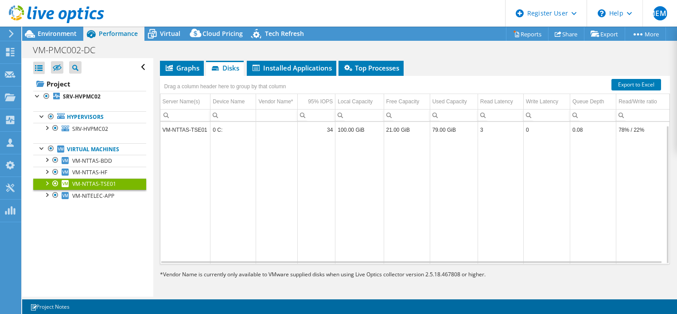
scroll to position [3, 0]
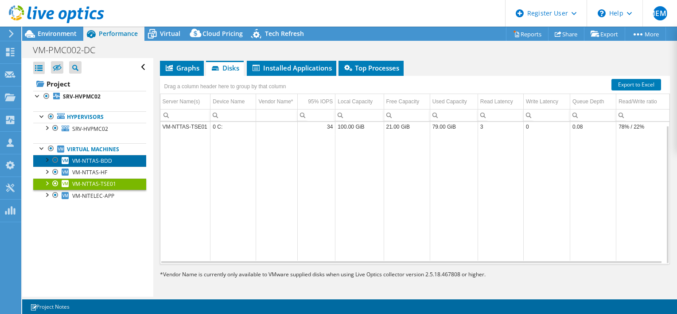
click at [81, 160] on span "VM-NTTAS-BDD" at bounding box center [92, 161] width 40 height 8
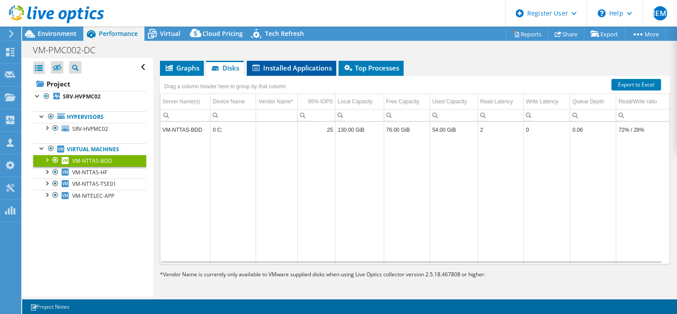
click at [294, 67] on span "Installed Applications" at bounding box center [291, 67] width 81 height 9
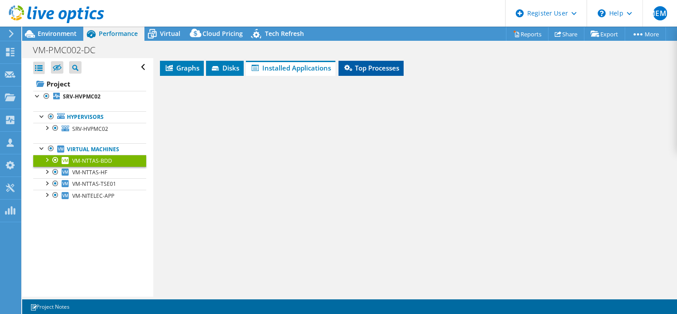
click at [382, 66] on span "Top Processes" at bounding box center [371, 67] width 56 height 9
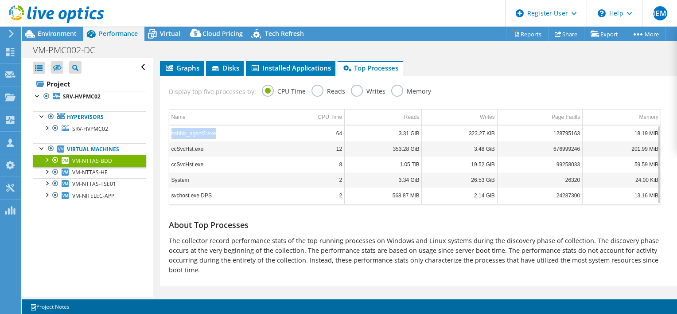
drag, startPoint x: 222, startPoint y: 133, endPoint x: 171, endPoint y: 136, distance: 50.6
click at [171, 136] on td "zabbix_agent2.exe" at bounding box center [216, 133] width 94 height 16
drag, startPoint x: 171, startPoint y: 136, endPoint x: 225, endPoint y: 131, distance: 54.8
click at [225, 131] on td "zabbix_agent2.exe" at bounding box center [216, 133] width 94 height 16
click at [224, 132] on td "zabbix_agent2.exe" at bounding box center [216, 133] width 94 height 16
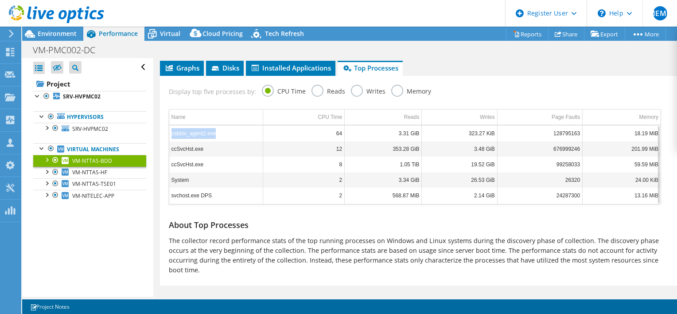
drag, startPoint x: 224, startPoint y: 132, endPoint x: 169, endPoint y: 135, distance: 54.6
click at [169, 135] on td "zabbix_agent2.exe" at bounding box center [216, 133] width 94 height 16
drag, startPoint x: 331, startPoint y: 132, endPoint x: 343, endPoint y: 132, distance: 12.0
click at [343, 132] on tr "zabbix_agent2.exe 64 3.31 GiB 323.27 KiB 128795163 18.19 MiB" at bounding box center [414, 133] width 491 height 16
drag, startPoint x: 217, startPoint y: 131, endPoint x: 167, endPoint y: 132, distance: 50.5
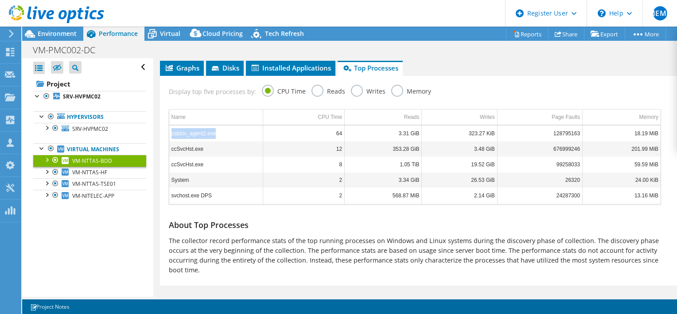
click at [167, 132] on div "Name CPU Time Reads Writes Page Faults Memory zabbix_agent2.exe 64 3.31 GiB 323…" at bounding box center [414, 157] width 501 height 104
drag, startPoint x: 322, startPoint y: 133, endPoint x: 346, endPoint y: 131, distance: 24.4
click at [346, 131] on tr "zabbix_agent2.exe 64 3.31 GiB 323.27 KiB 128795163 18.19 MiB" at bounding box center [414, 133] width 491 height 16
drag, startPoint x: 346, startPoint y: 131, endPoint x: 330, endPoint y: 131, distance: 16.4
click at [330, 131] on td "64" at bounding box center [304, 133] width 82 height 16
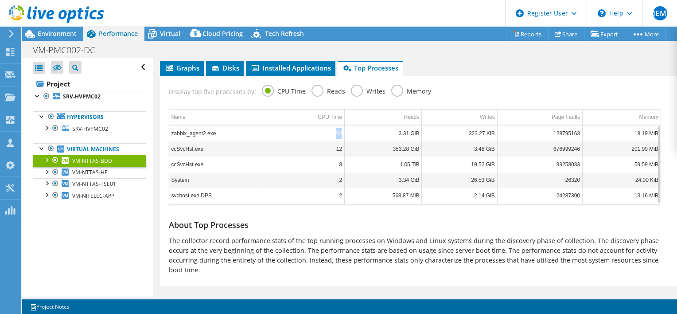
click at [335, 135] on td "64" at bounding box center [304, 133] width 82 height 16
drag, startPoint x: 331, startPoint y: 133, endPoint x: 343, endPoint y: 132, distance: 12.0
click at [343, 132] on tr "zabbix_agent2.exe 64 3.31 GiB 323.27 KiB 128795163 18.19 MiB" at bounding box center [414, 133] width 491 height 16
click at [393, 90] on label "Memory" at bounding box center [411, 90] width 40 height 11
click at [0, 0] on input "Memory" at bounding box center [0, 0] width 0 height 0
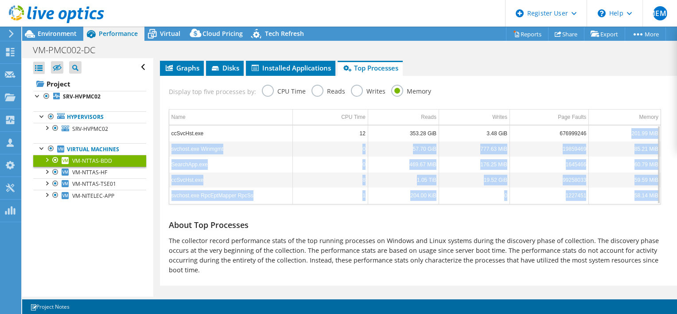
drag, startPoint x: 625, startPoint y: 131, endPoint x: 653, endPoint y: 132, distance: 27.5
click at [653, 132] on div "ccSvcHst.exe 12 353.28 GiB 3.48 GiB 676999246 201.99 MiB svchost.exe Winmgmt 0 …" at bounding box center [414, 164] width 491 height 78
drag, startPoint x: 653, startPoint y: 132, endPoint x: 633, endPoint y: 132, distance: 19.9
click at [633, 132] on td "201.99 MiB" at bounding box center [625, 133] width 72 height 16
click at [622, 131] on td "201.99 MiB" at bounding box center [625, 133] width 72 height 16
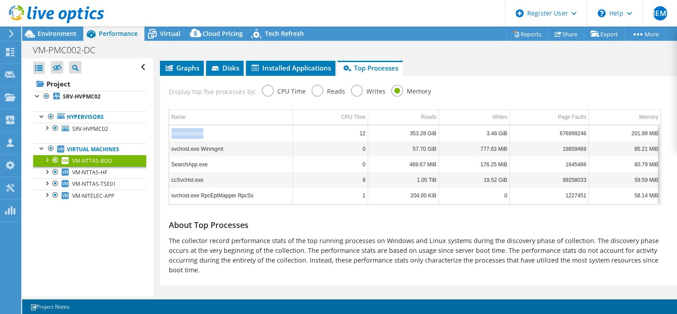
drag, startPoint x: 210, startPoint y: 133, endPoint x: 169, endPoint y: 132, distance: 41.7
click at [169, 132] on td "ccSvcHst.exe" at bounding box center [231, 133] width 124 height 16
click at [265, 88] on label "CPU Time" at bounding box center [284, 90] width 44 height 11
click at [0, 0] on input "CPU Time" at bounding box center [0, 0] width 0 height 0
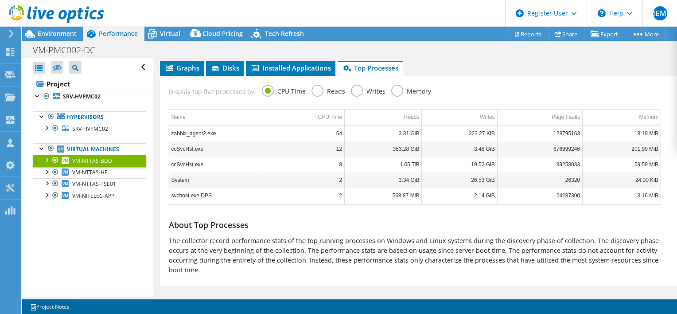
click at [385, 92] on div "Display top five processes by: CPU Time Reads Writes Memory" at bounding box center [414, 90] width 501 height 29
click at [406, 85] on label "Memory" at bounding box center [411, 90] width 40 height 11
click at [0, 0] on input "Memory" at bounding box center [0, 0] width 0 height 0
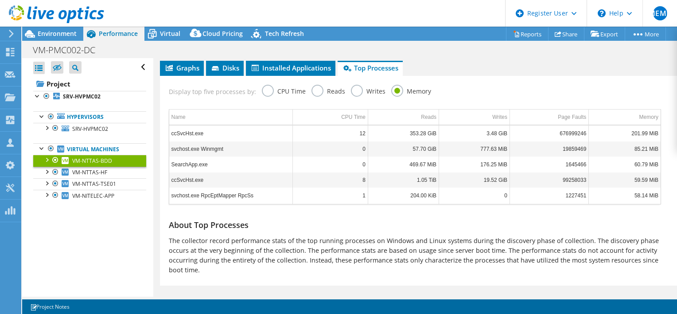
click at [393, 89] on label "Memory" at bounding box center [411, 90] width 40 height 11
click at [0, 0] on input "Memory" at bounding box center [0, 0] width 0 height 0
click at [269, 90] on label "CPU Time" at bounding box center [284, 90] width 44 height 11
click at [0, 0] on input "CPU Time" at bounding box center [0, 0] width 0 height 0
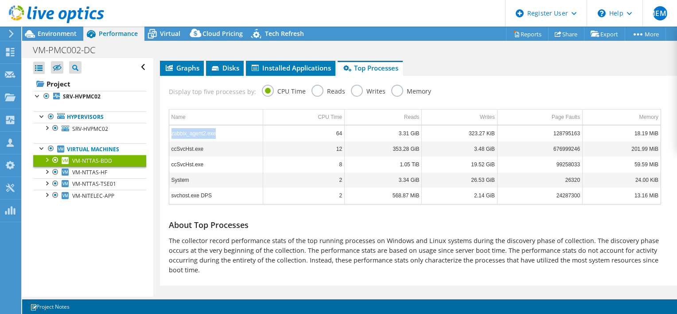
drag, startPoint x: 215, startPoint y: 133, endPoint x: 167, endPoint y: 136, distance: 47.5
click at [167, 136] on div "Name CPU Time Reads Writes Page Faults Memory zabbix_agent2.exe 64 3.31 GiB 323…" at bounding box center [414, 157] width 501 height 104
click at [86, 169] on span "VM-NTTAS-HF" at bounding box center [89, 172] width 35 height 8
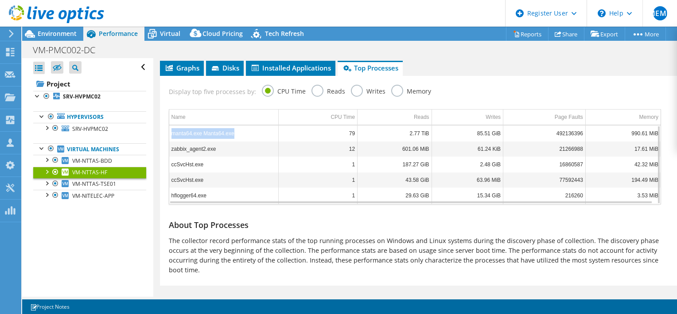
drag, startPoint x: 242, startPoint y: 132, endPoint x: 170, endPoint y: 134, distance: 71.8
click at [170, 134] on td "manta64.exe Manta64.exe" at bounding box center [223, 133] width 109 height 16
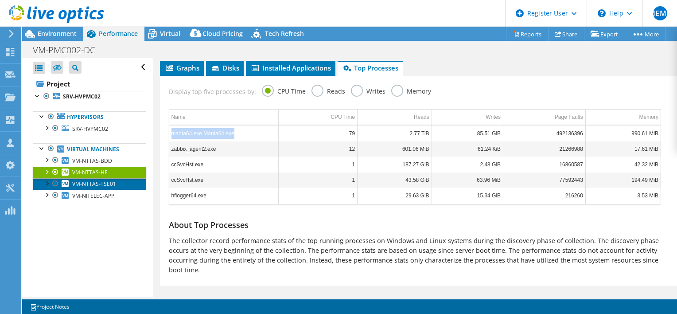
click at [95, 183] on span "VM-NTTAS-TSE01" at bounding box center [94, 184] width 44 height 8
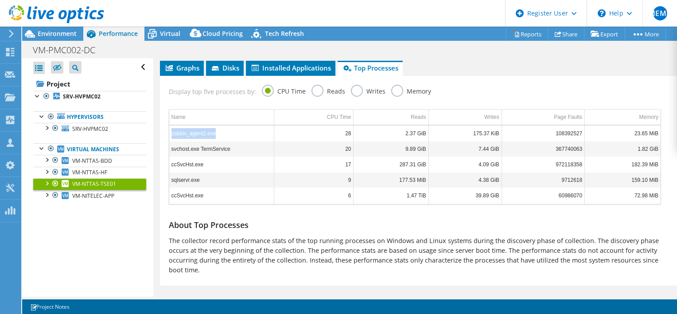
drag, startPoint x: 218, startPoint y: 135, endPoint x: 167, endPoint y: 136, distance: 50.5
click at [167, 136] on div "Name CPU Time Reads Writes Page Faults Memory zabbix_agent2.exe 28 2.37 GiB 175…" at bounding box center [414, 157] width 501 height 104
click at [97, 193] on span "VM-NITELEC-APP" at bounding box center [93, 196] width 42 height 8
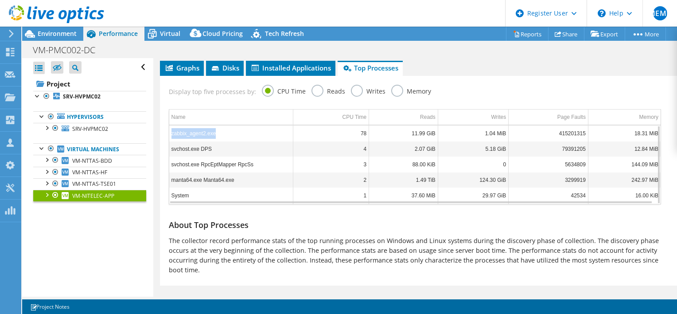
drag, startPoint x: 216, startPoint y: 132, endPoint x: 170, endPoint y: 134, distance: 46.1
click at [170, 134] on td "zabbix_agent2.exe" at bounding box center [231, 133] width 124 height 16
click at [170, 134] on div "Name CPU Time Reads Writes Page Faults Memory zabbix_agent2.exe 78 11.99 GiB 1.…" at bounding box center [415, 156] width 492 height 95
click at [172, 133] on td "zabbix_agent2.exe" at bounding box center [231, 133] width 124 height 16
click at [219, 135] on td "zabbix_agent2.exe" at bounding box center [231, 133] width 124 height 16
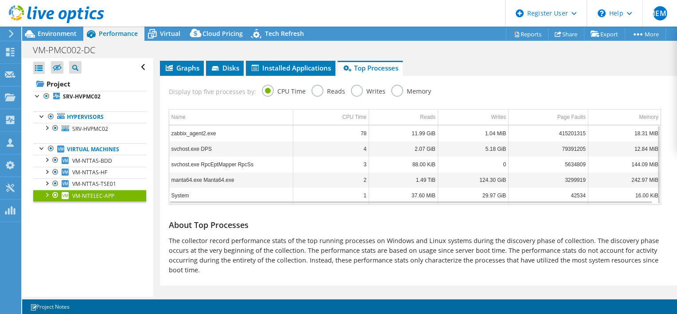
drag, startPoint x: 170, startPoint y: 135, endPoint x: 220, endPoint y: 130, distance: 50.3
click at [220, 130] on td "zabbix_agent2.exe" at bounding box center [231, 133] width 124 height 16
drag, startPoint x: 217, startPoint y: 131, endPoint x: 170, endPoint y: 131, distance: 46.5
click at [170, 131] on td "zabbix_agent2.exe" at bounding box center [231, 133] width 124 height 16
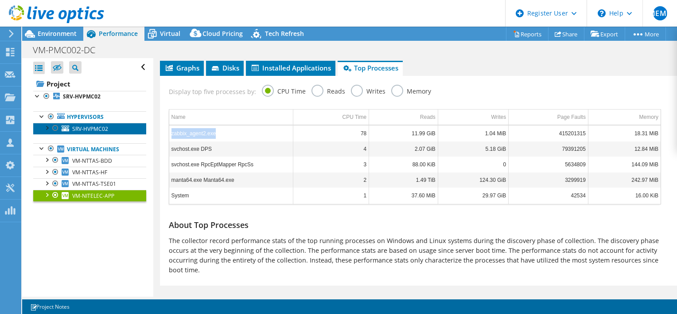
click at [100, 126] on span "SRV-HVPMC02" at bounding box center [90, 129] width 36 height 8
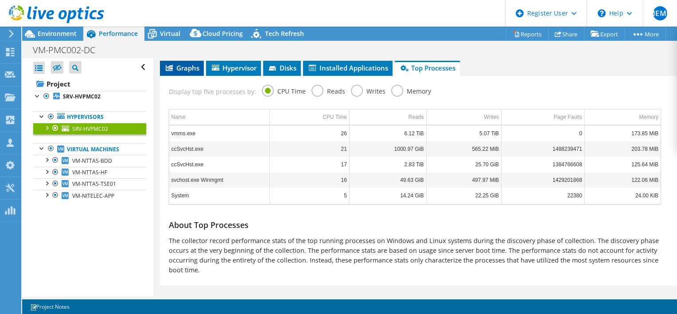
click at [170, 70] on span "Graphs" at bounding box center [181, 67] width 35 height 9
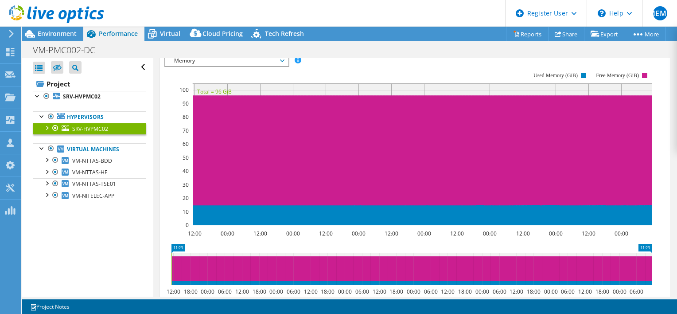
scroll to position [192, 0]
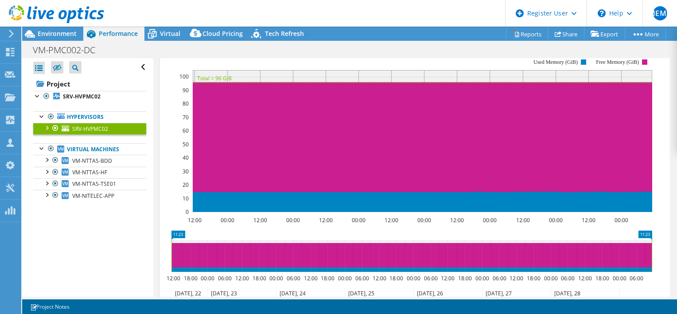
click at [168, 84] on rect at bounding box center [408, 135] width 488 height 177
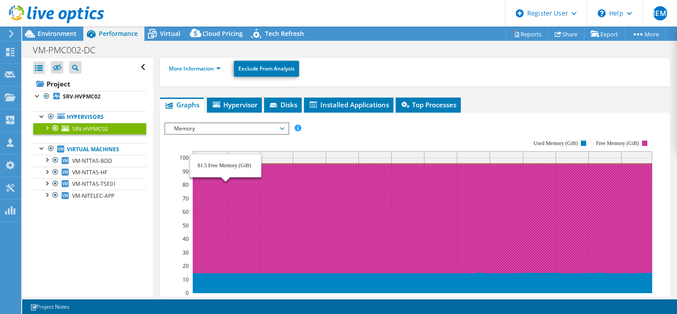
scroll to position [133, 0]
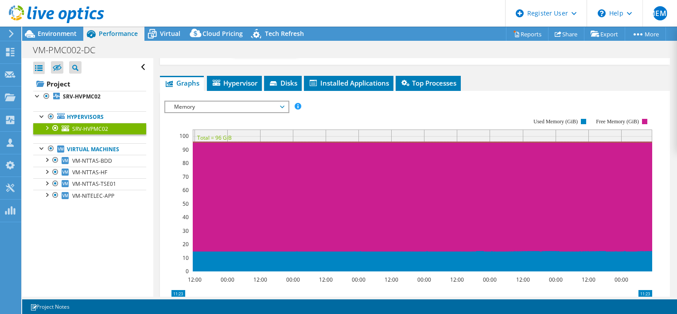
click at [206, 98] on div "IOPS Disk Throughput IO Size Latency Queue Depth CPU Percentage Memory Page Fau…" at bounding box center [414, 249] width 501 height 307
click at [207, 107] on span "Memory" at bounding box center [227, 106] width 114 height 11
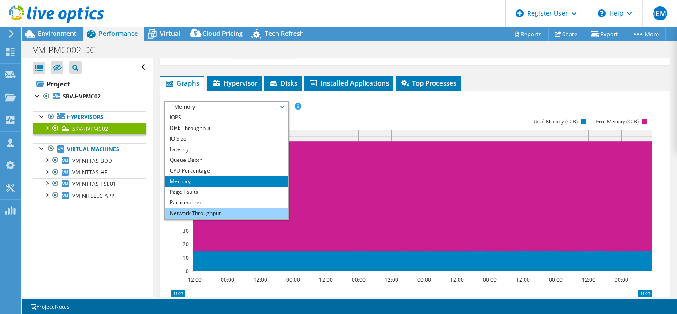
click at [209, 212] on li "Network Throughput" at bounding box center [226, 213] width 123 height 11
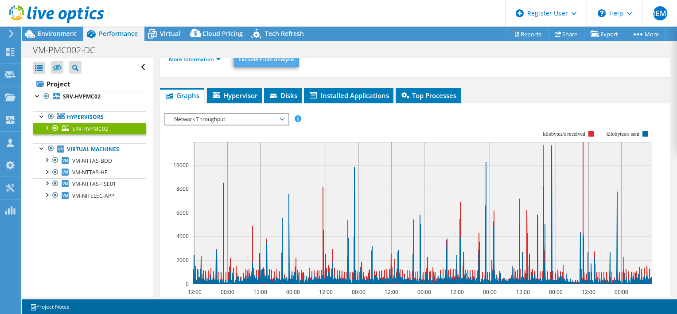
scroll to position [89, 0]
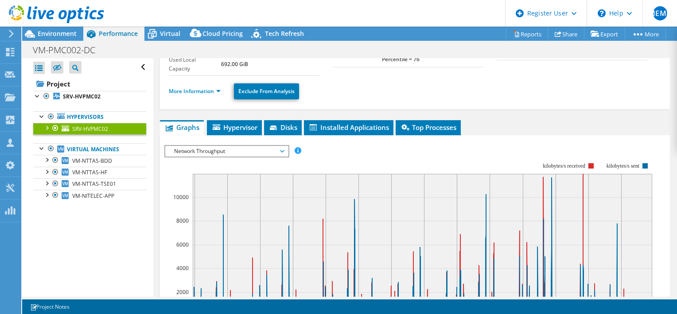
click at [226, 152] on span "Network Throughput" at bounding box center [227, 151] width 114 height 11
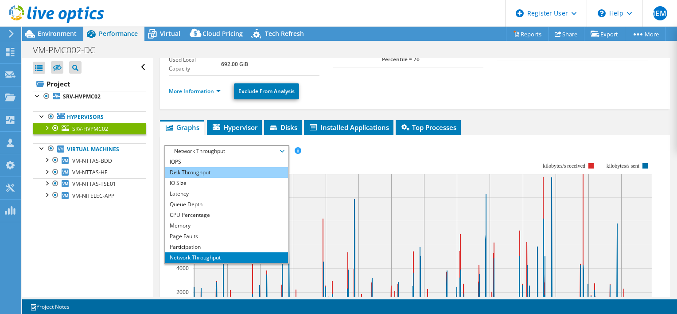
click at [210, 170] on li "Disk Throughput" at bounding box center [226, 172] width 123 height 11
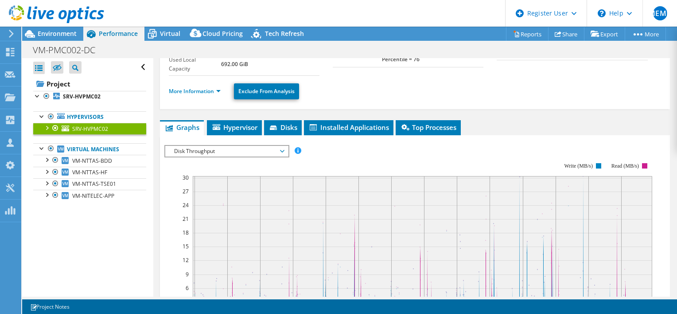
scroll to position [133, 0]
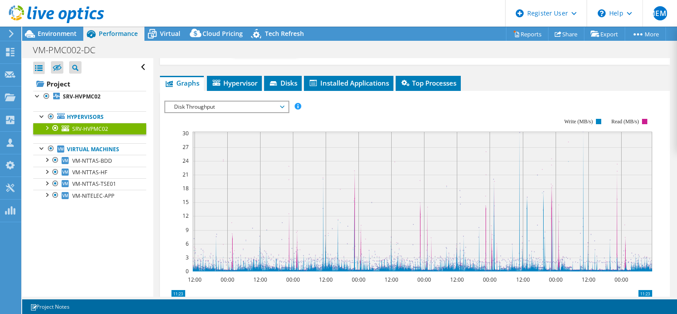
click at [260, 108] on span "Disk Throughput" at bounding box center [227, 106] width 114 height 11
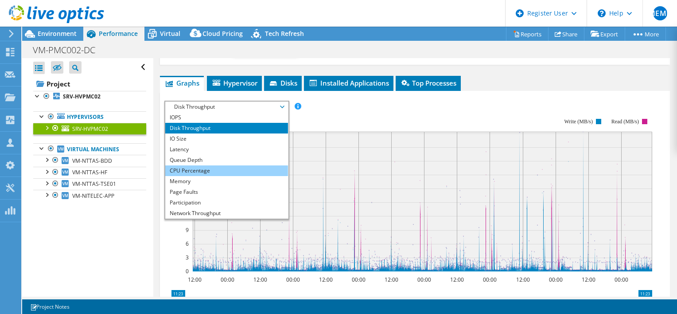
click at [225, 167] on li "CPU Percentage" at bounding box center [226, 170] width 123 height 11
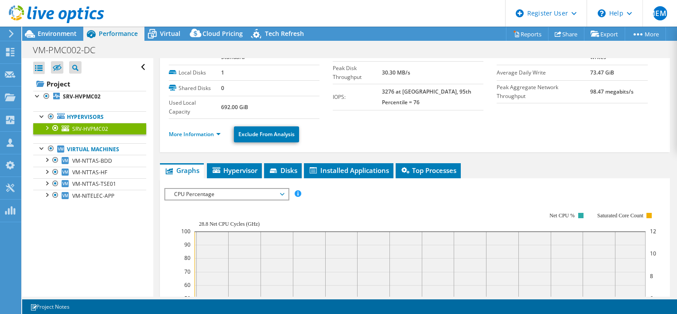
scroll to position [39, 0]
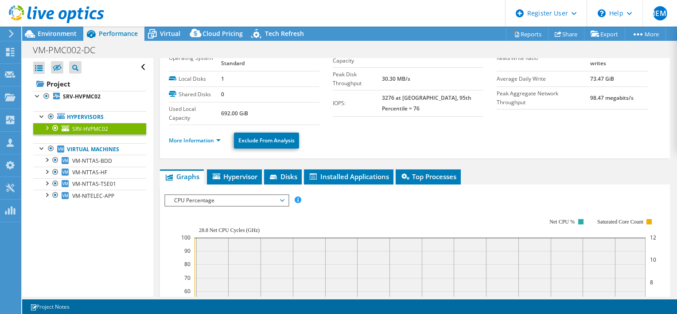
click at [246, 196] on span "CPU Percentage" at bounding box center [227, 200] width 114 height 11
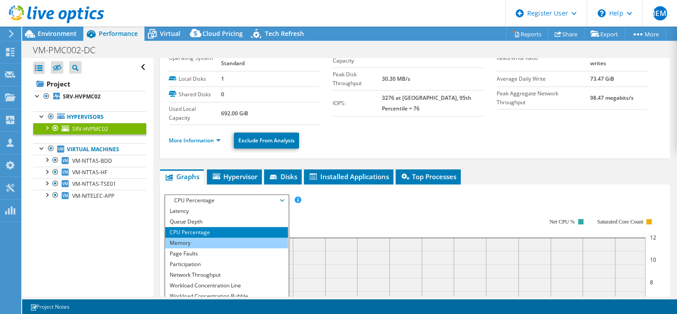
scroll to position [84, 0]
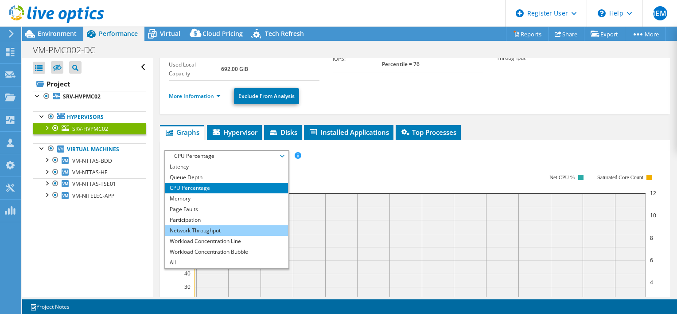
click at [228, 228] on li "Network Throughput" at bounding box center [226, 230] width 123 height 11
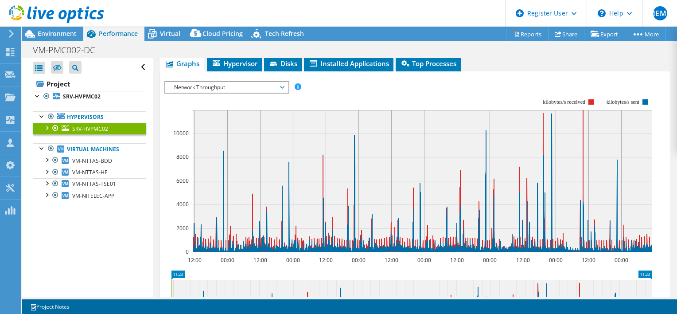
scroll to position [172, 0]
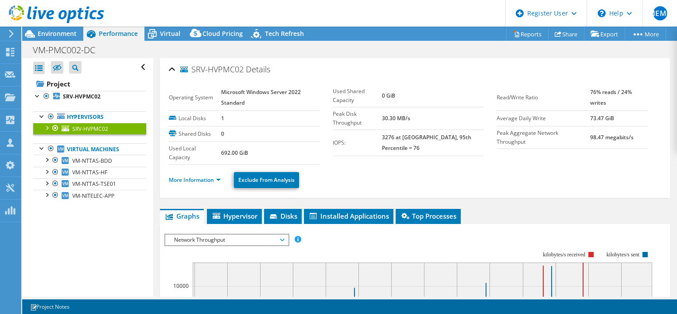
select select "USD"
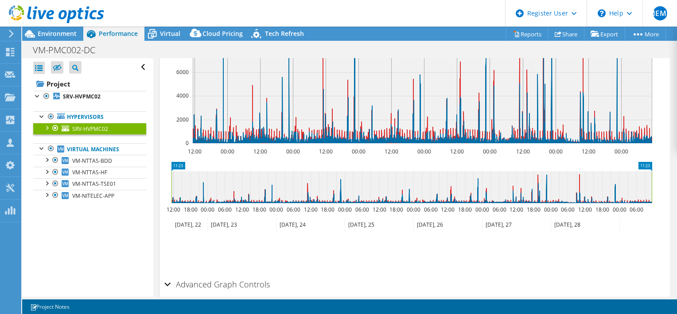
scroll to position [84, 0]
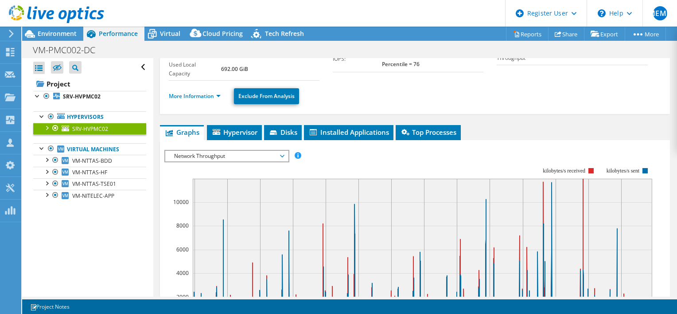
click at [231, 158] on span "Network Throughput" at bounding box center [227, 156] width 114 height 11
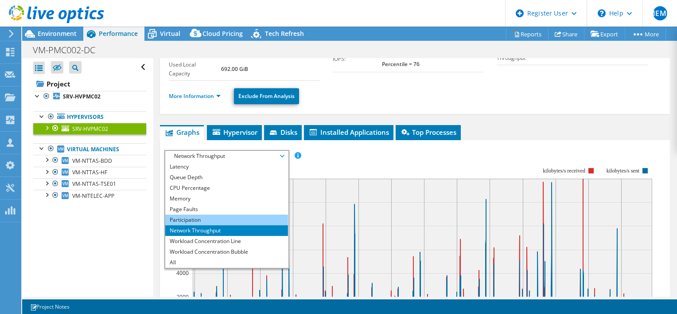
click at [200, 218] on li "Participation" at bounding box center [226, 219] width 123 height 11
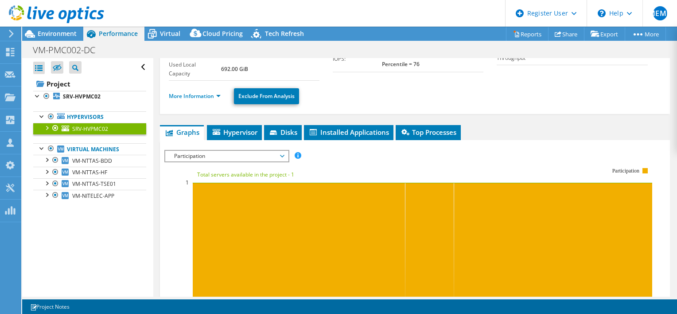
click at [193, 158] on span "Participation" at bounding box center [227, 156] width 114 height 11
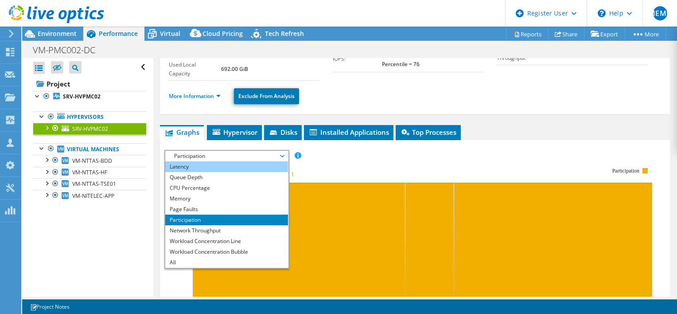
click at [194, 167] on li "Latency" at bounding box center [226, 166] width 123 height 11
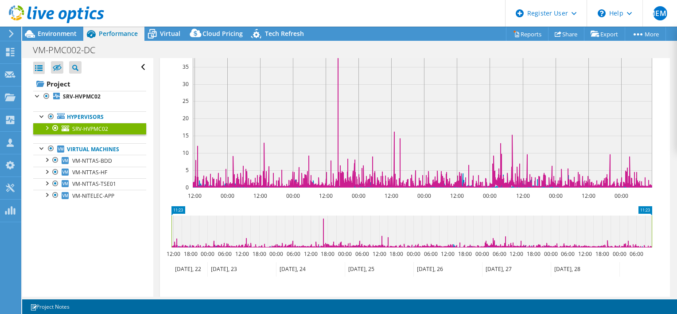
scroll to position [128, 0]
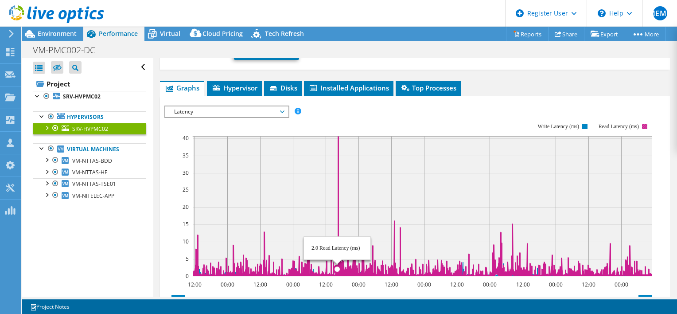
click at [337, 156] on icon at bounding box center [422, 206] width 459 height 140
click at [338, 228] on icon at bounding box center [422, 206] width 459 height 140
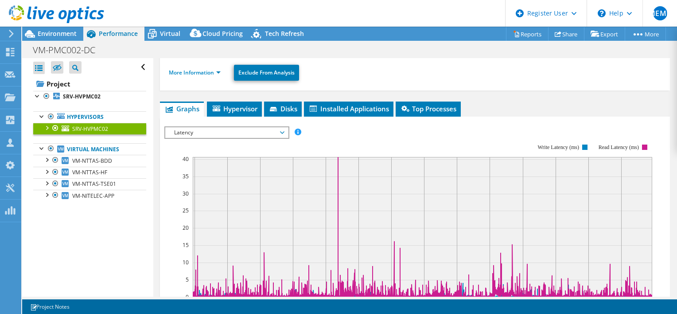
scroll to position [84, 0]
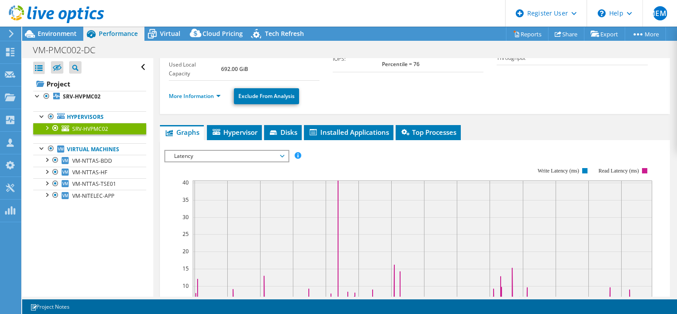
click at [194, 155] on span "Latency" at bounding box center [227, 156] width 114 height 11
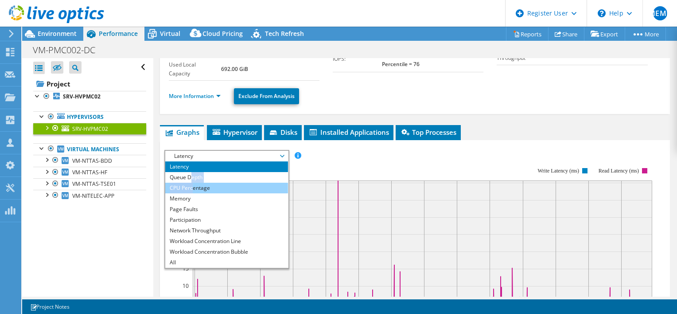
drag, startPoint x: 192, startPoint y: 177, endPoint x: 193, endPoint y: 186, distance: 9.0
click at [193, 186] on ul "IOPS Disk Throughput IO Size Latency Queue Depth CPU Percentage Memory Page Fau…" at bounding box center [226, 214] width 123 height 106
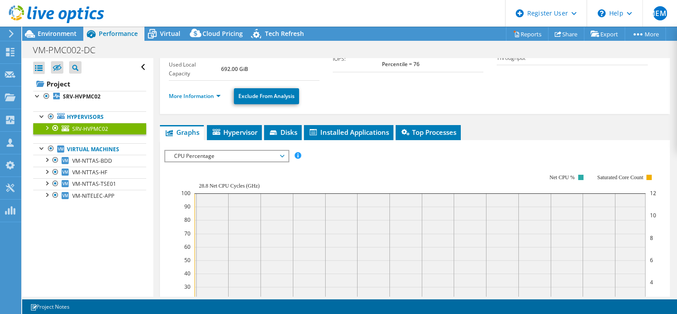
drag, startPoint x: 193, startPoint y: 186, endPoint x: 184, endPoint y: 159, distance: 28.0
click at [184, 159] on div "CPU Percentage IOPS Disk Throughput IO Size Latency Queue Depth CPU Percentage …" at bounding box center [226, 156] width 125 height 12
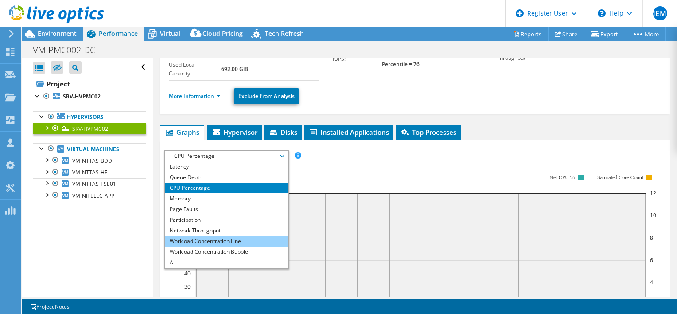
scroll to position [128, 0]
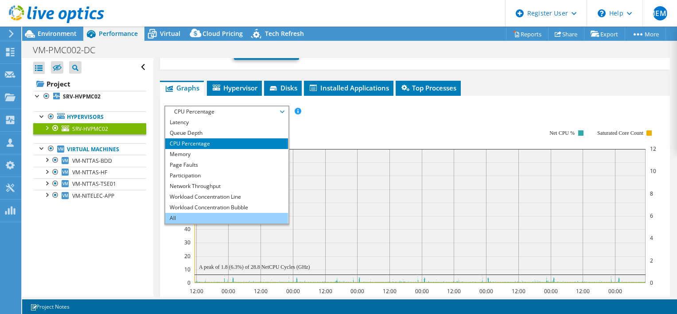
click at [214, 217] on li "All" at bounding box center [226, 218] width 123 height 11
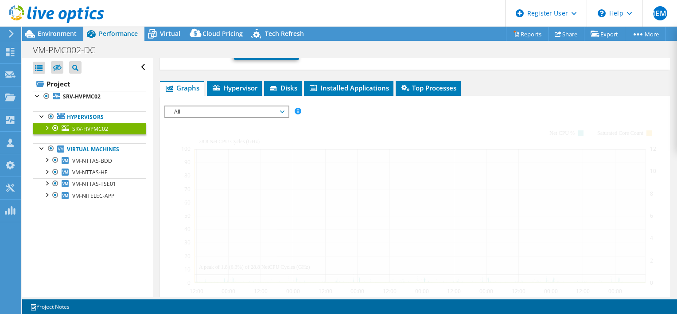
click at [361, 125] on div at bounding box center [414, 259] width 501 height 309
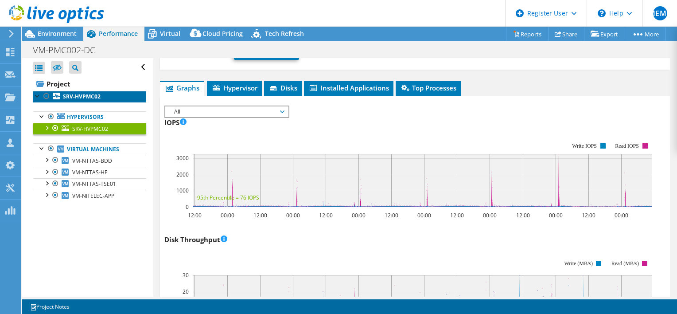
click at [76, 98] on b "SRV-HVPMC02" at bounding box center [82, 97] width 38 height 8
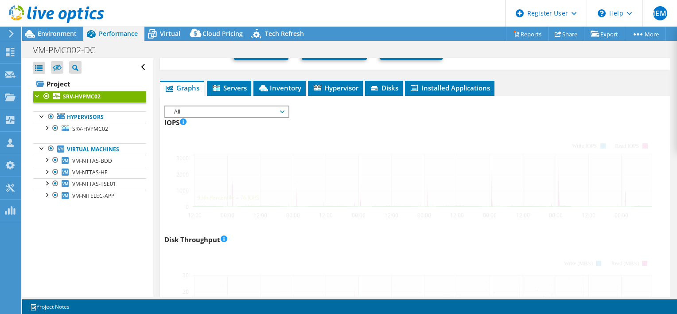
click at [278, 113] on span "All" at bounding box center [227, 111] width 114 height 11
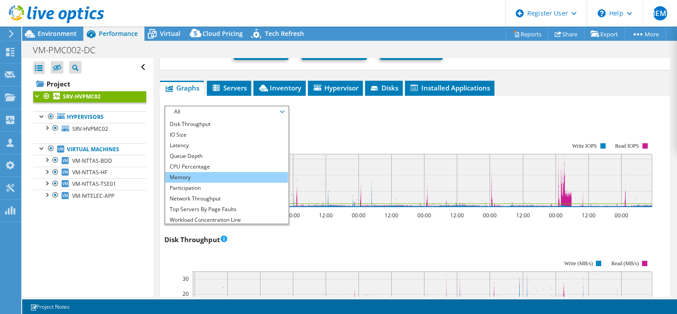
scroll to position [0, 0]
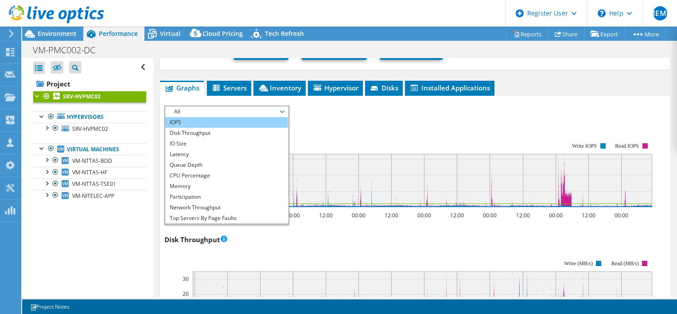
click at [181, 122] on li "IOPS" at bounding box center [226, 122] width 123 height 11
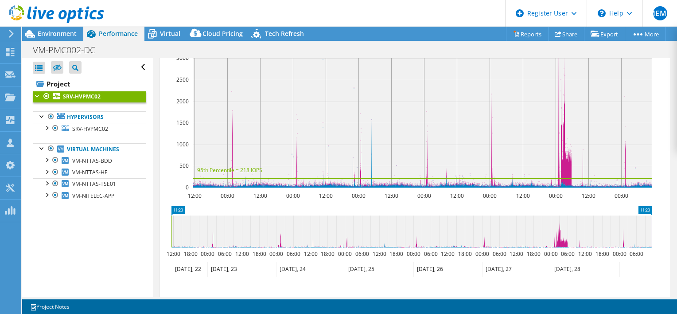
scroll to position [128, 0]
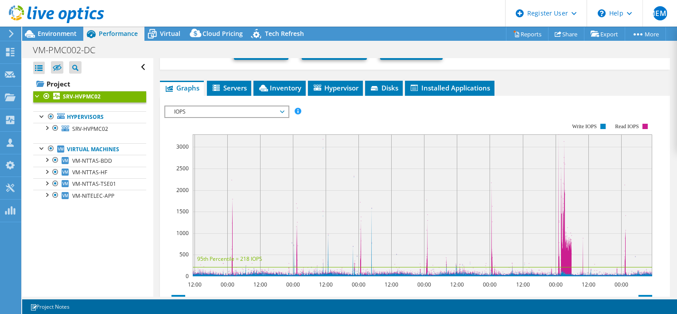
click at [218, 109] on span "IOPS" at bounding box center [227, 111] width 114 height 11
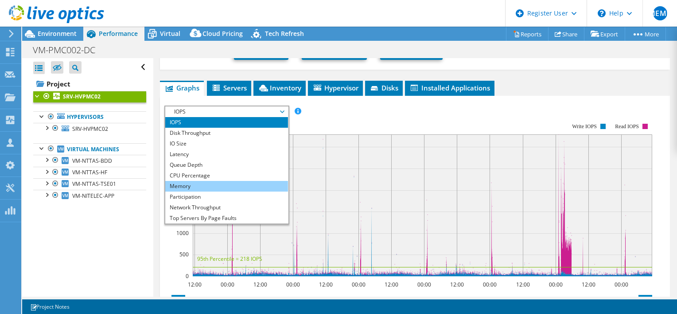
click at [197, 187] on li "Memory" at bounding box center [226, 186] width 123 height 11
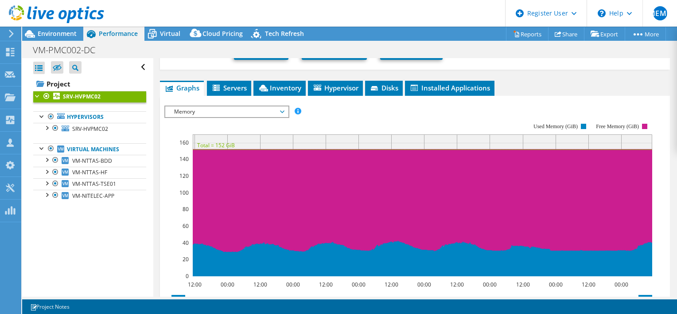
click at [227, 114] on span "Memory" at bounding box center [227, 111] width 114 height 11
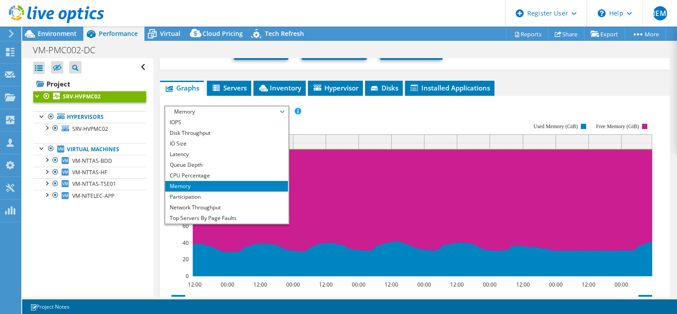
click at [337, 115] on rect at bounding box center [408, 199] width 488 height 177
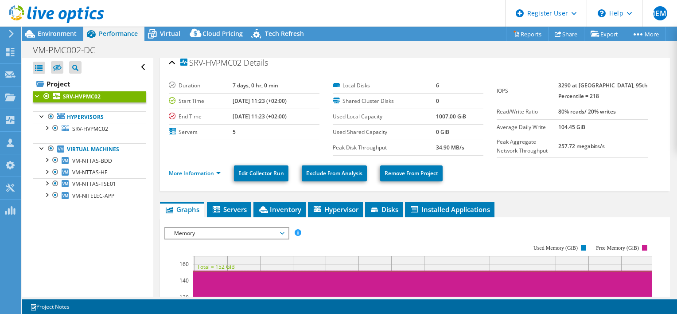
scroll to position [0, 0]
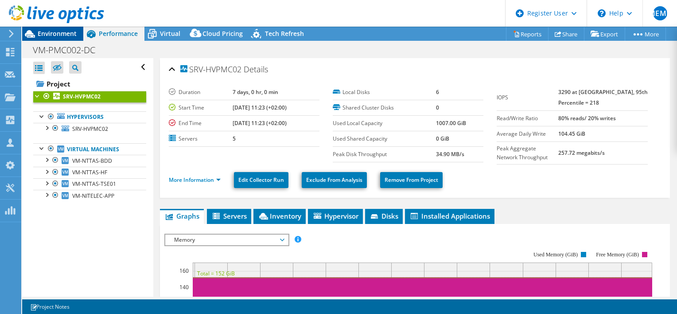
click at [46, 30] on span "Environment" at bounding box center [57, 33] width 39 height 8
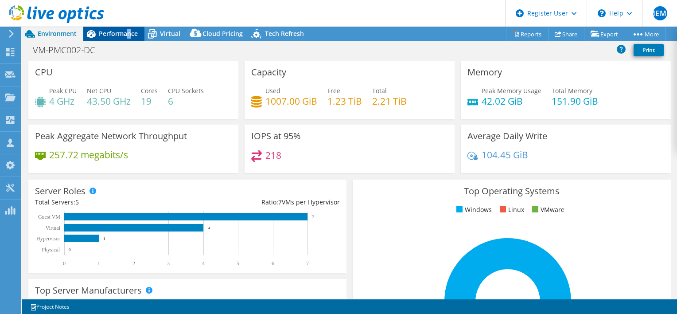
click at [128, 38] on div "Performance" at bounding box center [113, 34] width 61 height 14
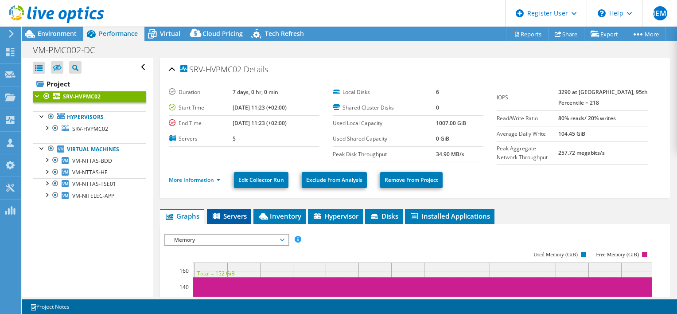
click at [233, 214] on span "Servers" at bounding box center [228, 215] width 35 height 9
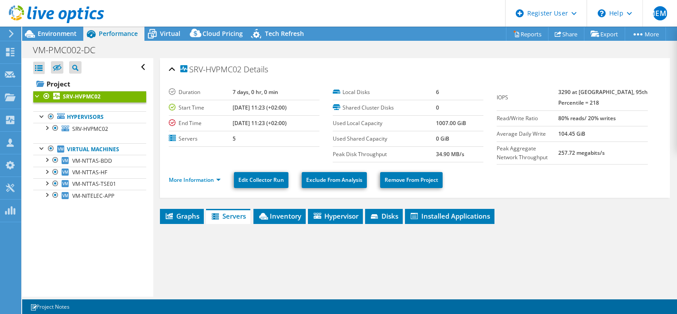
scroll to position [133, 0]
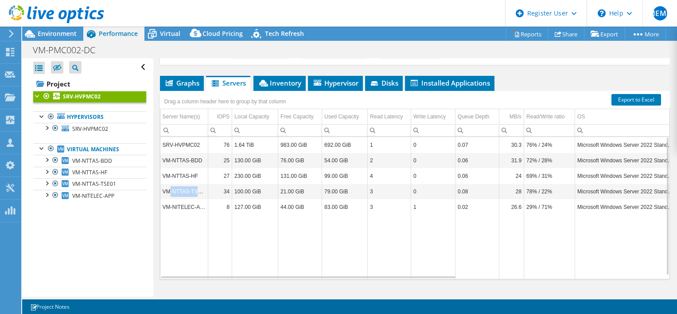
drag, startPoint x: 206, startPoint y: 190, endPoint x: 168, endPoint y: 190, distance: 38.1
click at [168, 190] on td "VM-NTTAS-TSE01" at bounding box center [184, 191] width 48 height 16
drag, startPoint x: 203, startPoint y: 206, endPoint x: 163, endPoint y: 205, distance: 39.9
click at [163, 205] on td "VM-NITELEC-APP" at bounding box center [184, 207] width 48 height 16
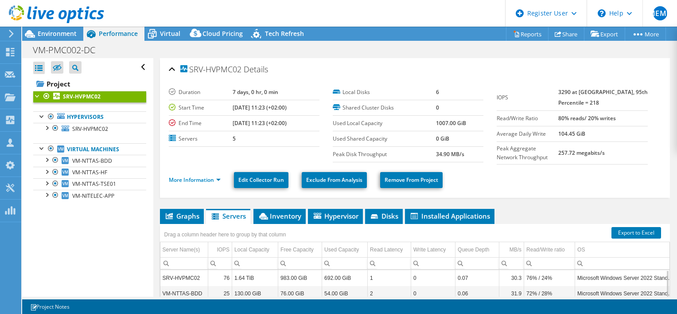
select select "USD"
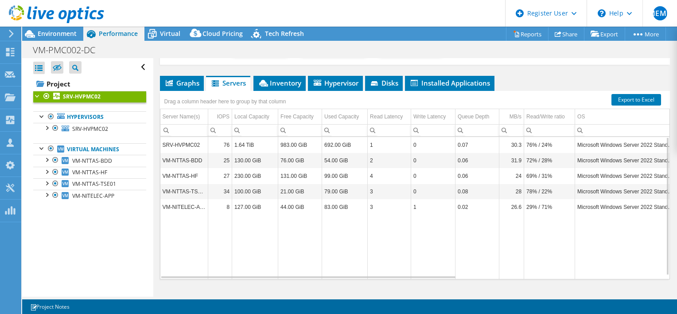
click at [195, 236] on td "Data grid" at bounding box center [184, 246] width 48 height 65
drag, startPoint x: 203, startPoint y: 190, endPoint x: 161, endPoint y: 192, distance: 42.1
click at [161, 192] on td "VM-NTTAS-TSE01" at bounding box center [184, 191] width 48 height 16
drag, startPoint x: 161, startPoint y: 192, endPoint x: 161, endPoint y: 206, distance: 13.7
click at [161, 206] on td "VM-NITELEC-APP" at bounding box center [184, 207] width 48 height 16
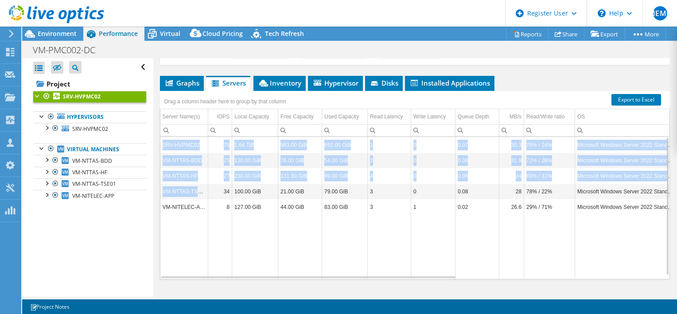
drag, startPoint x: 161, startPoint y: 206, endPoint x: 156, endPoint y: 191, distance: 15.3
click at [156, 191] on div "SRV-HVPMC02 Details Duration 7 days, 0 hr, 0 min Start Time 09/22/2025, 11:23 (…" at bounding box center [414, 119] width 523 height 388
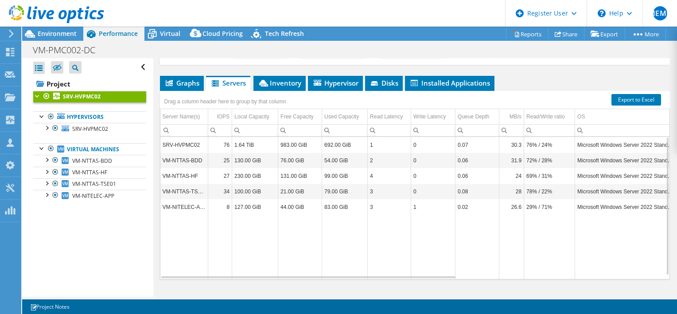
drag, startPoint x: 156, startPoint y: 191, endPoint x: 208, endPoint y: 225, distance: 62.4
click at [208, 225] on tr "Data grid" at bounding box center [587, 246] width 855 height 65
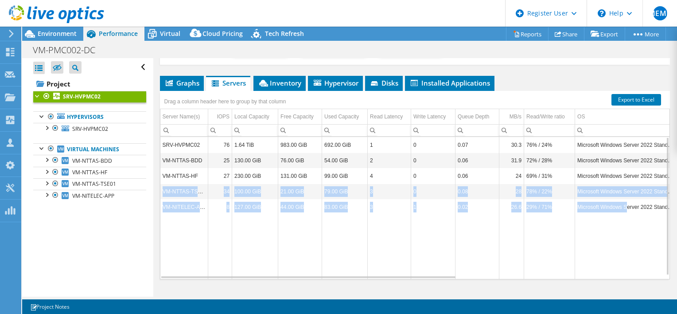
drag, startPoint x: 163, startPoint y: 189, endPoint x: 627, endPoint y: 207, distance: 464.2
click at [627, 207] on tbody "SRV-HVPMC02 76 1.64 TiB 983.00 GiB 692.00 GiB 1 0 0.07 30.3 76% / 24% Microsoft…" at bounding box center [587, 208] width 855 height 142
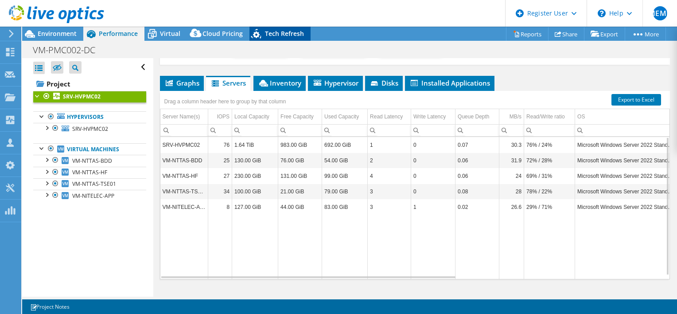
click at [267, 39] on div "Tech Refresh" at bounding box center [279, 34] width 61 height 14
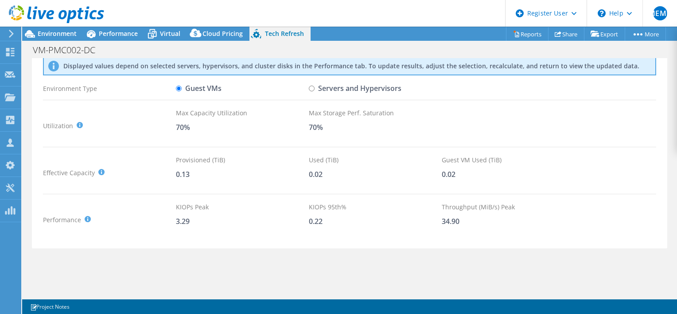
scroll to position [0, 0]
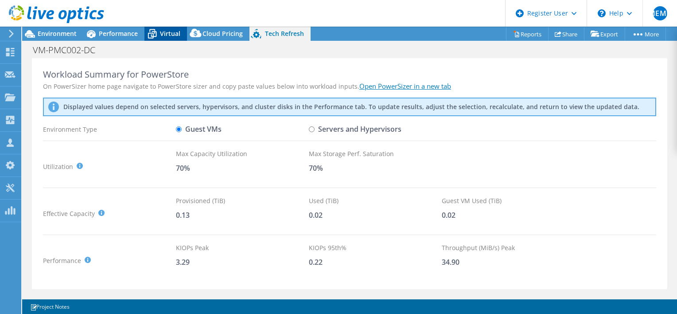
click at [154, 34] on icon at bounding box center [152, 34] width 16 height 16
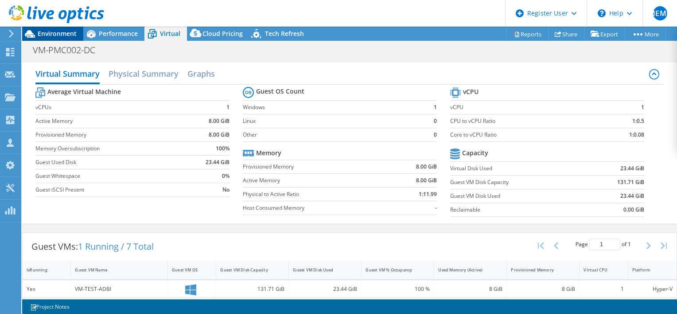
click at [47, 39] on div "Environment" at bounding box center [52, 34] width 61 height 14
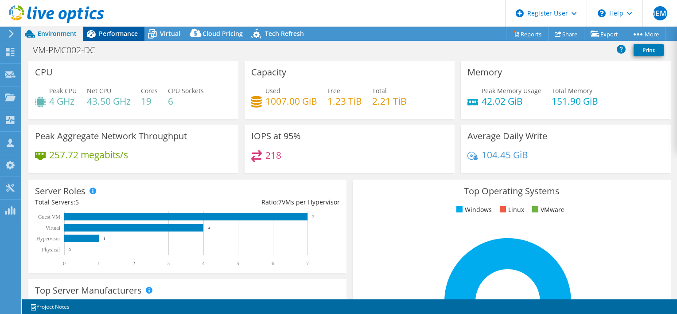
click at [112, 32] on span "Performance" at bounding box center [118, 33] width 39 height 8
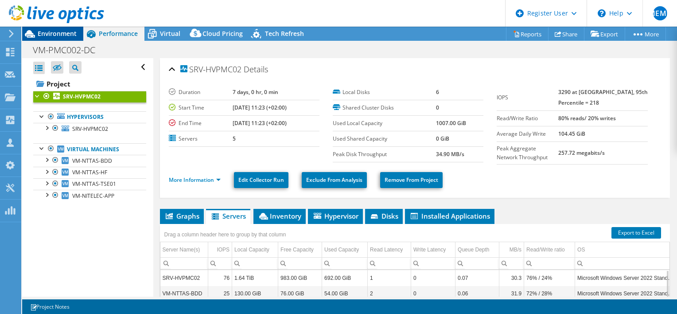
click at [38, 32] on span "Environment" at bounding box center [57, 33] width 39 height 8
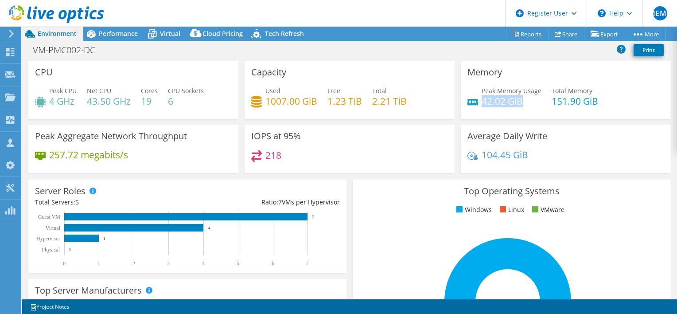
drag, startPoint x: 479, startPoint y: 102, endPoint x: 525, endPoint y: 101, distance: 46.5
click at [525, 101] on h4 "42.02 GiB" at bounding box center [512, 101] width 60 height 10
drag, startPoint x: 525, startPoint y: 101, endPoint x: 486, endPoint y: 101, distance: 39.9
click at [486, 101] on h4 "42.02 GiB" at bounding box center [512, 101] width 60 height 10
click at [477, 101] on div "Peak Memory Usage 42.02 GiB" at bounding box center [504, 96] width 74 height 20
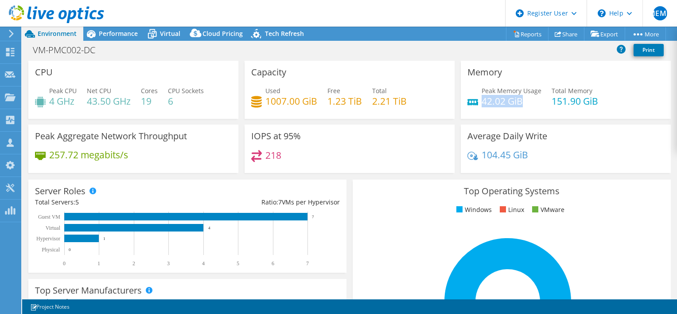
drag, startPoint x: 477, startPoint y: 101, endPoint x: 529, endPoint y: 101, distance: 51.4
click at [529, 101] on h4 "42.02 GiB" at bounding box center [512, 101] width 60 height 10
drag, startPoint x: 529, startPoint y: 101, endPoint x: 595, endPoint y: 102, distance: 66.0
click at [595, 102] on div "Peak Memory Usage 42.02 GiB Total Memory 151.90 GiB" at bounding box center [565, 100] width 197 height 29
click at [439, 107] on div "Used 1007.00 GiB Free 1.23 TiB Total 2.21 TiB" at bounding box center [349, 100] width 197 height 29
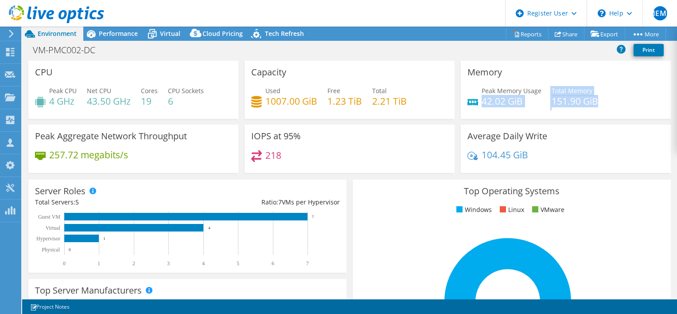
drag, startPoint x: 479, startPoint y: 101, endPoint x: 601, endPoint y: 101, distance: 121.4
click at [601, 101] on div "Peak Memory Usage 42.02 GiB Total Memory 151.90 GiB" at bounding box center [565, 100] width 197 height 29
click at [600, 101] on div "Peak Memory Usage 42.02 GiB Total Memory 151.90 GiB" at bounding box center [565, 100] width 197 height 29
click at [352, 151] on div "218" at bounding box center [349, 159] width 197 height 19
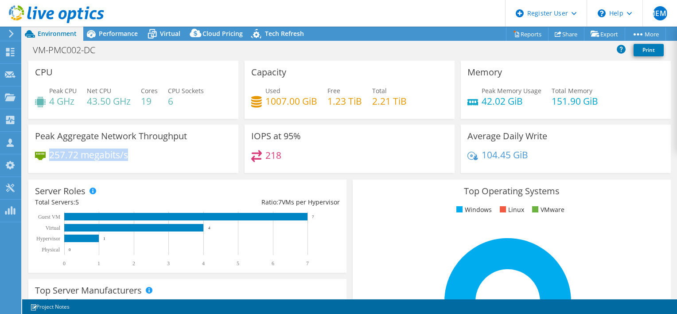
drag, startPoint x: 51, startPoint y: 156, endPoint x: 136, endPoint y: 155, distance: 85.5
click at [136, 155] on div "257.72 megabits/s" at bounding box center [133, 159] width 197 height 19
drag, startPoint x: 136, startPoint y: 155, endPoint x: 94, endPoint y: 157, distance: 42.1
click at [94, 157] on h4 "257.72 megabits/s" at bounding box center [88, 155] width 79 height 10
click at [49, 156] on h4 "257.72 megabits/s" at bounding box center [88, 155] width 79 height 10
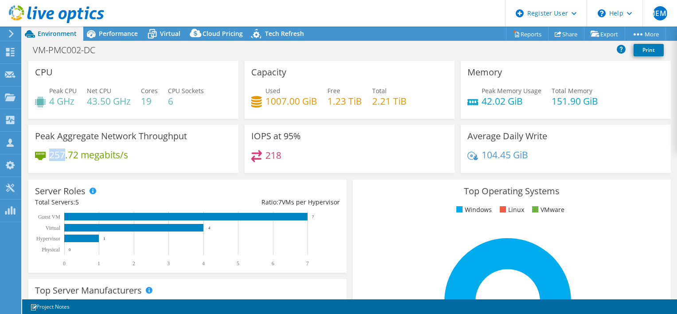
drag, startPoint x: 49, startPoint y: 156, endPoint x: 65, endPoint y: 156, distance: 15.5
click at [65, 156] on h4 "257.72 megabits/s" at bounding box center [88, 155] width 79 height 10
click at [63, 156] on h4 "257.72 megabits/s" at bounding box center [88, 155] width 79 height 10
click at [45, 156] on icon at bounding box center [40, 156] width 11 height 8
drag, startPoint x: 51, startPoint y: 156, endPoint x: 68, endPoint y: 154, distance: 17.8
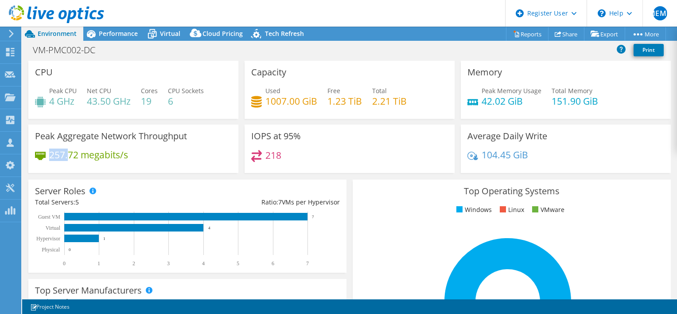
click at [68, 154] on h4 "257.72 megabits/s" at bounding box center [88, 155] width 79 height 10
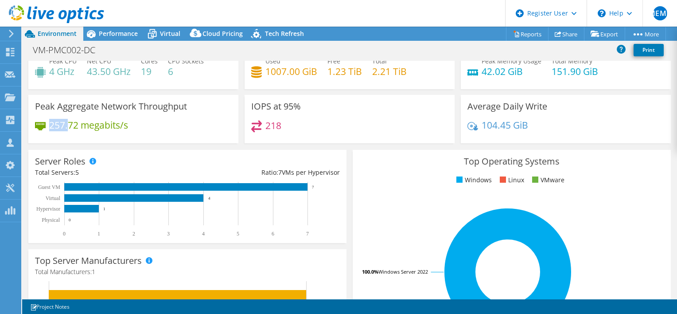
scroll to position [44, 0]
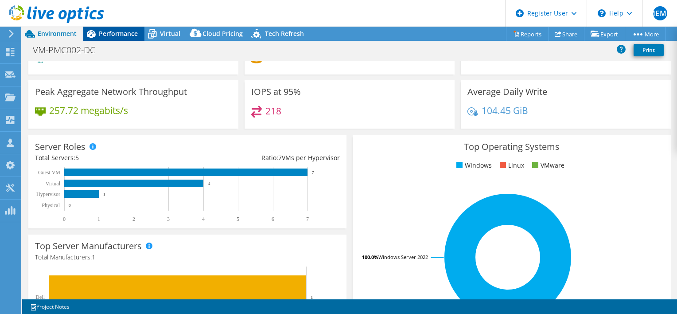
click at [105, 35] on span "Performance" at bounding box center [118, 33] width 39 height 8
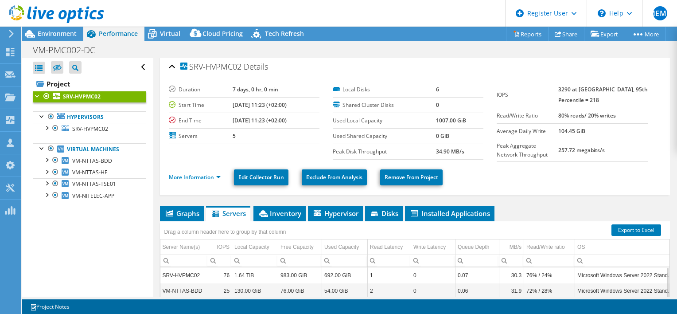
scroll to position [0, 0]
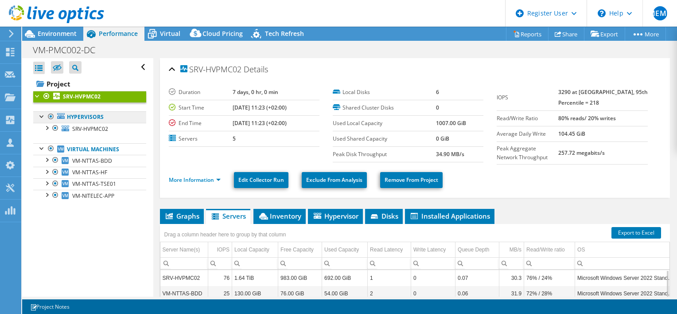
click at [78, 115] on link "Hypervisors" at bounding box center [89, 117] width 113 height 12
click at [174, 213] on span "Graphs" at bounding box center [181, 215] width 35 height 9
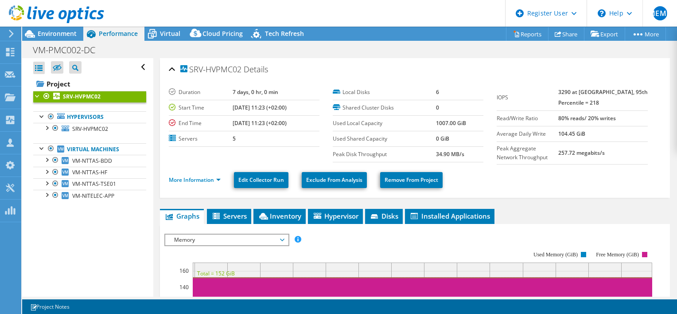
scroll to position [89, 0]
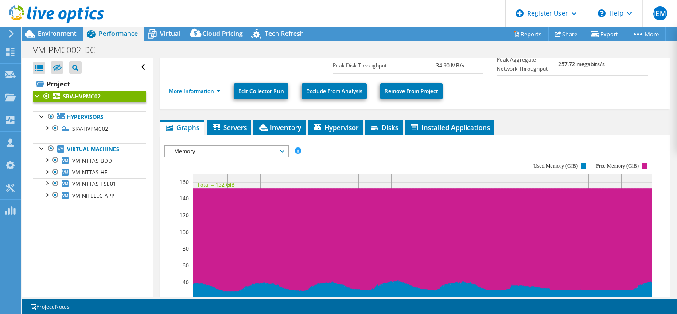
click at [248, 147] on span "Memory" at bounding box center [227, 151] width 114 height 11
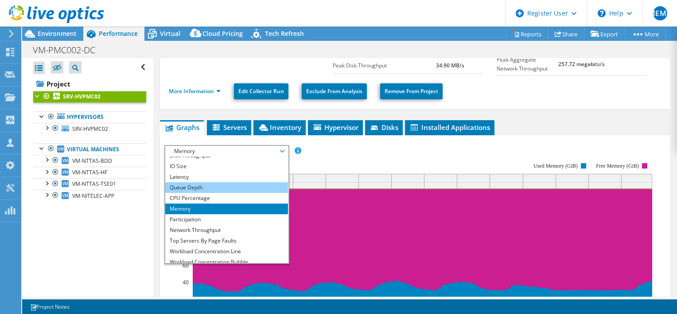
scroll to position [32, 0]
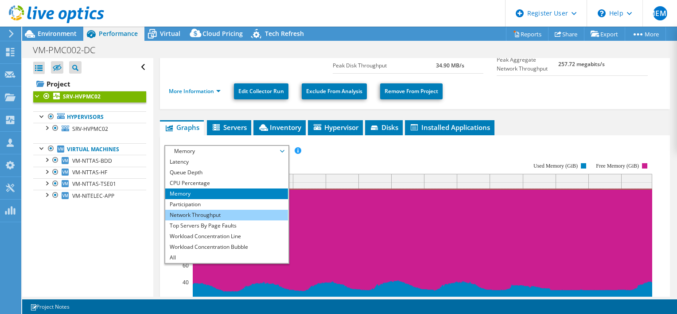
click at [202, 211] on li "Network Throughput" at bounding box center [226, 215] width 123 height 11
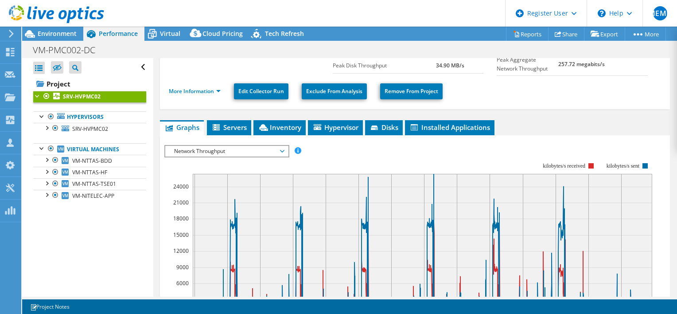
scroll to position [177, 0]
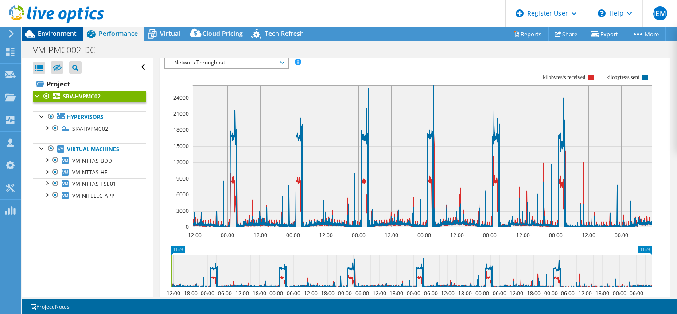
click at [39, 35] on span "Environment" at bounding box center [57, 33] width 39 height 8
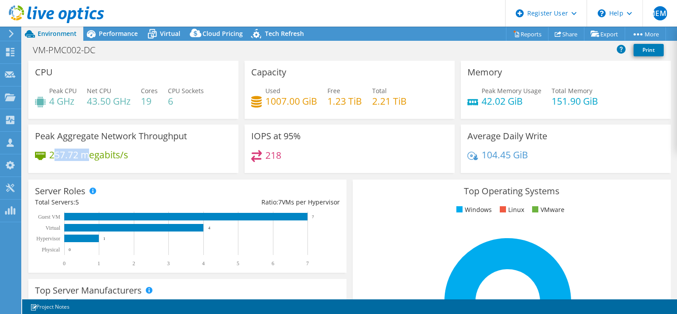
drag, startPoint x: 53, startPoint y: 154, endPoint x: 85, endPoint y: 154, distance: 31.9
click at [85, 154] on h4 "257.72 megabits/s" at bounding box center [88, 155] width 79 height 10
drag, startPoint x: 85, startPoint y: 154, endPoint x: 53, endPoint y: 153, distance: 32.3
click at [53, 153] on h4 "257.72 megabits/s" at bounding box center [88, 155] width 79 height 10
drag, startPoint x: 51, startPoint y: 153, endPoint x: 83, endPoint y: 155, distance: 31.5
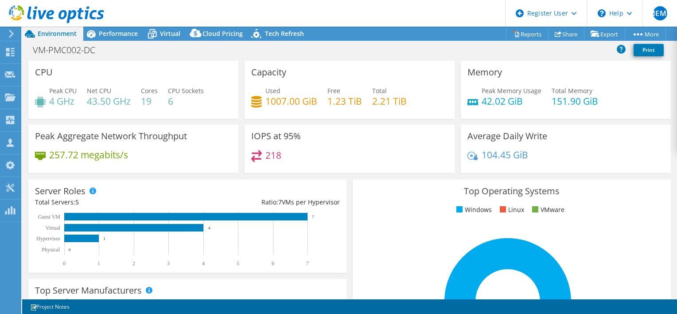
click at [83, 155] on h4 "257.72 megabits/s" at bounding box center [88, 155] width 79 height 10
click at [112, 32] on span "Performance" at bounding box center [118, 33] width 39 height 8
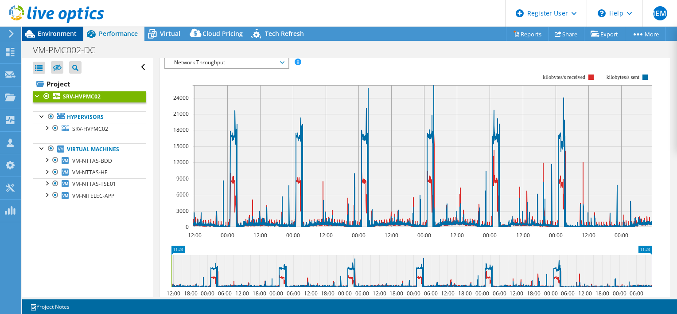
click at [45, 34] on span "Environment" at bounding box center [57, 33] width 39 height 8
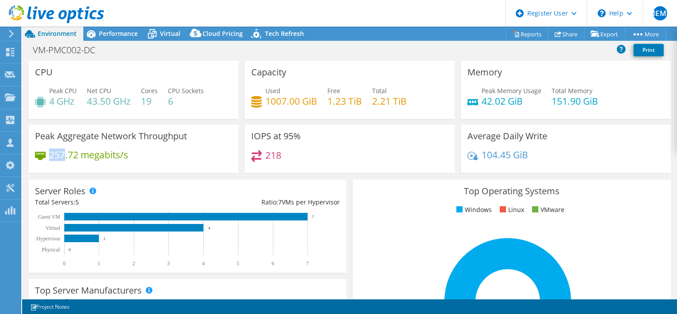
drag, startPoint x: 51, startPoint y: 155, endPoint x: 65, endPoint y: 154, distance: 14.7
click at [65, 154] on h4 "257.72 megabits/s" at bounding box center [88, 155] width 79 height 10
click at [108, 33] on span "Performance" at bounding box center [118, 33] width 39 height 8
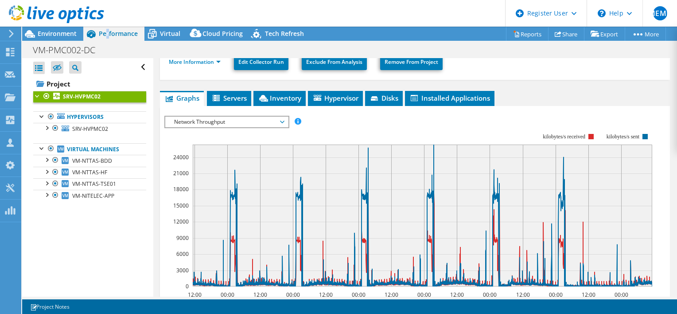
scroll to position [89, 0]
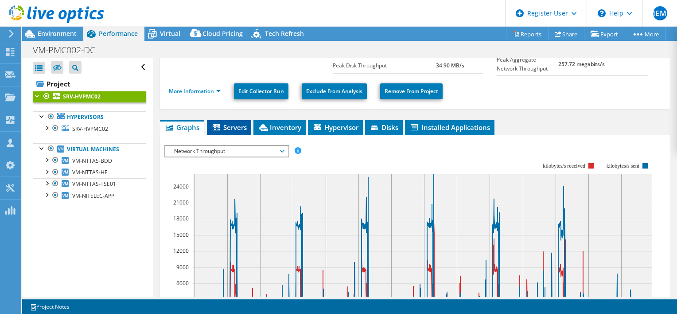
click at [225, 123] on span "Servers" at bounding box center [228, 127] width 35 height 9
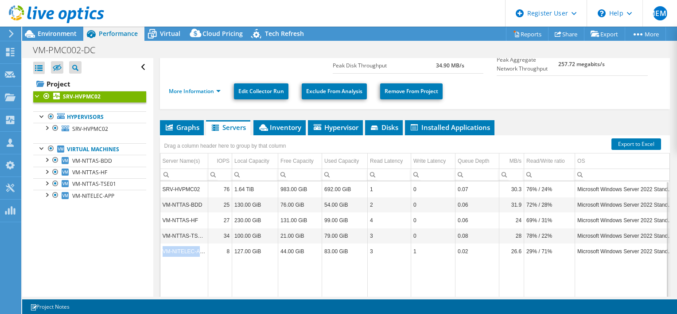
drag, startPoint x: 206, startPoint y: 249, endPoint x: 163, endPoint y: 247, distance: 43.0
click at [163, 247] on td "VM-NITELEC-APP" at bounding box center [184, 251] width 48 height 16
click at [53, 32] on span "Environment" at bounding box center [57, 33] width 39 height 8
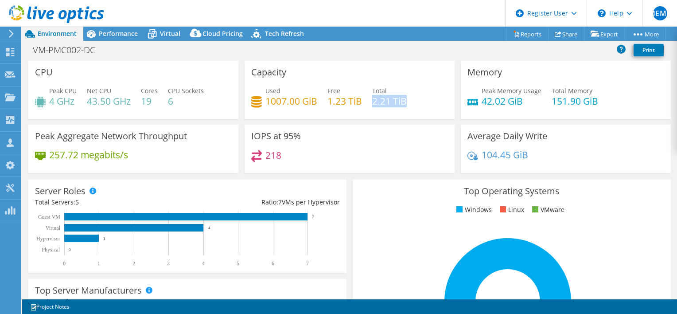
drag, startPoint x: 372, startPoint y: 102, endPoint x: 408, endPoint y: 99, distance: 36.5
click at [408, 99] on div "Used 1007.00 GiB Free 1.23 TiB Total 2.21 TiB" at bounding box center [349, 100] width 197 height 29
